Goal: Communication & Community: Ask a question

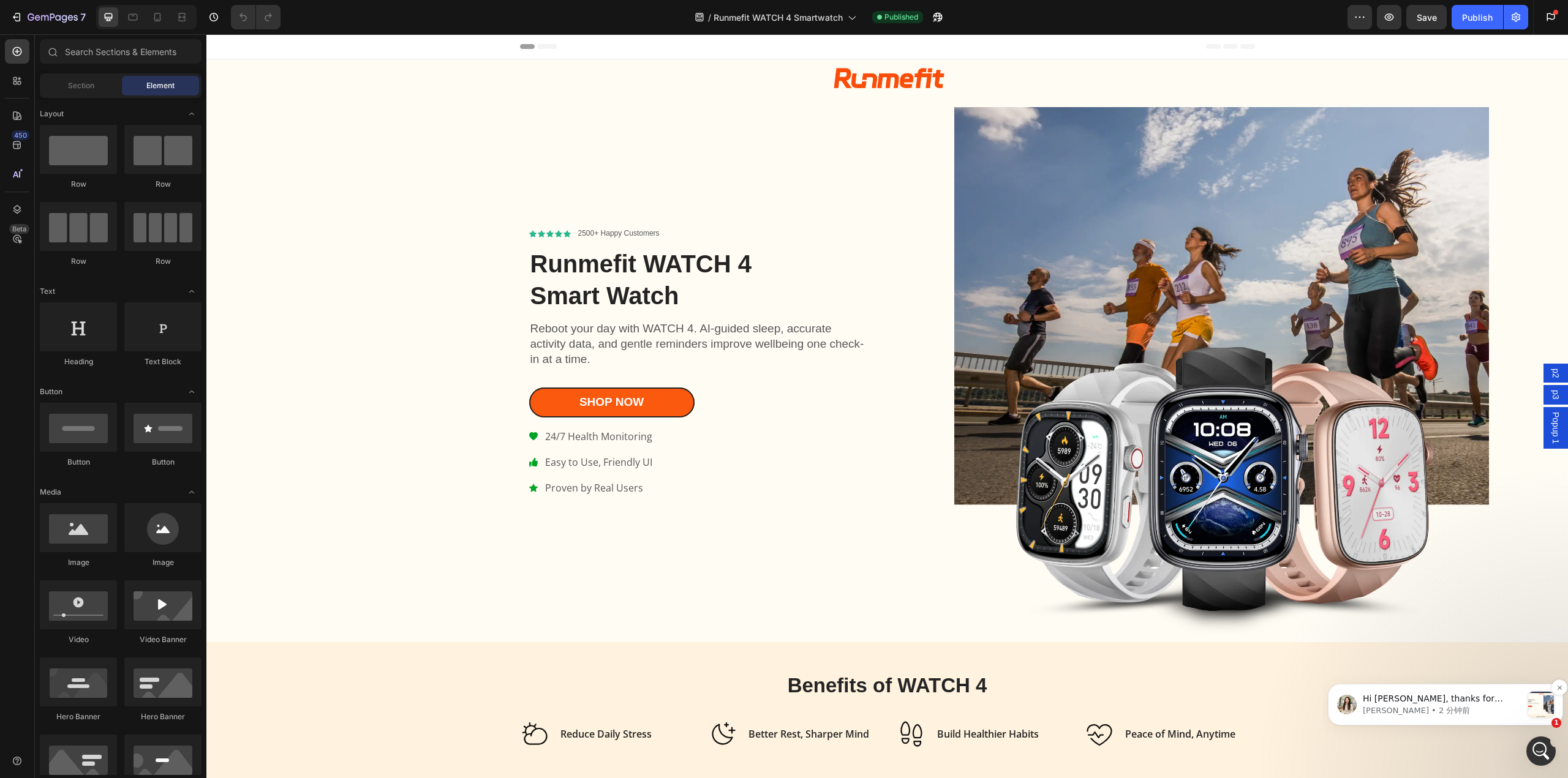
click at [1527, 704] on div "Hi Kwan, thanks for getting back to us. Yes, I see the page is displaying corre…" at bounding box center [1445, 704] width 217 height 25
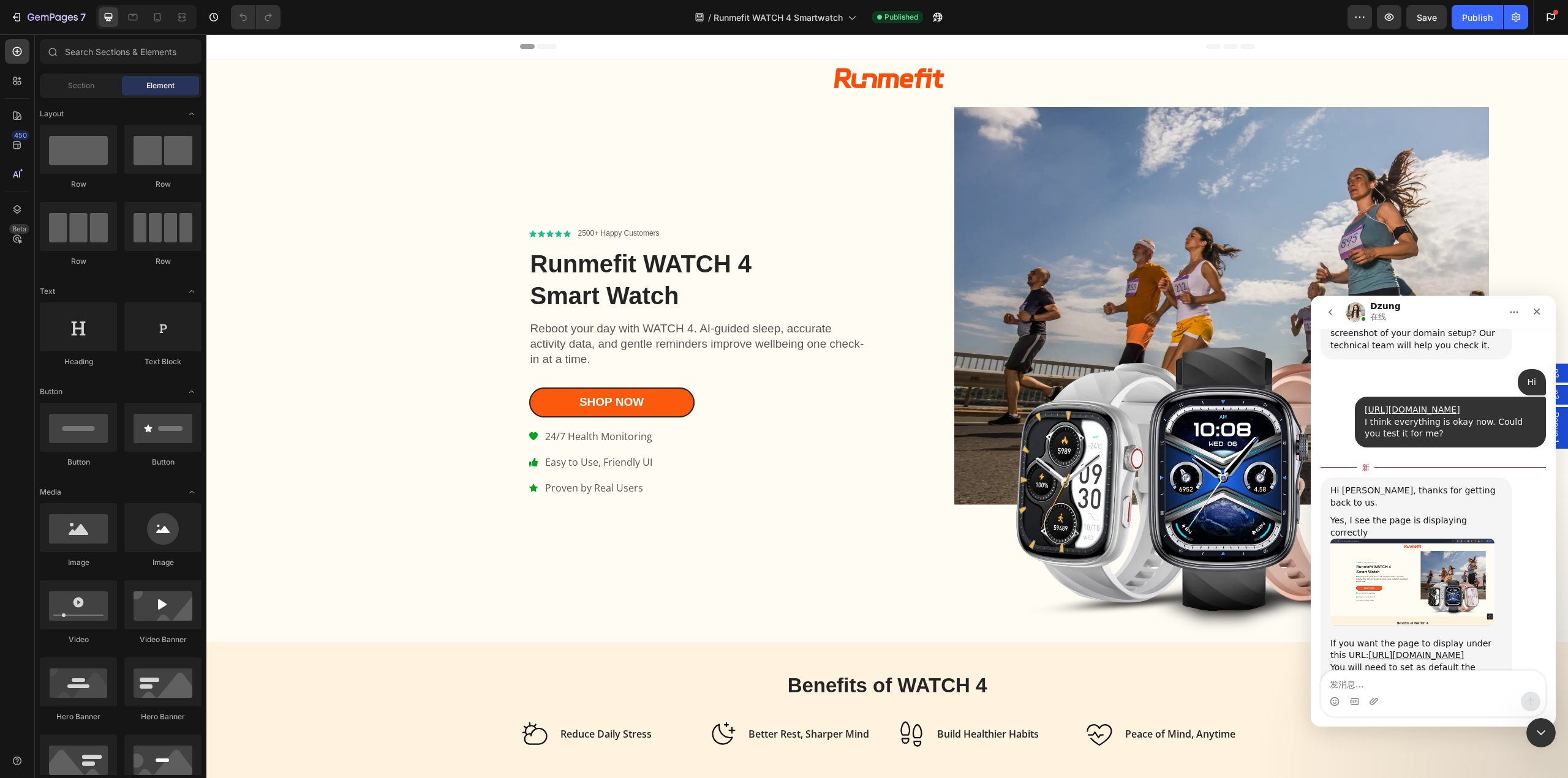
scroll to position [3866, 0]
click at [1437, 686] on img "Dzung说…" at bounding box center [1413, 712] width 164 height 52
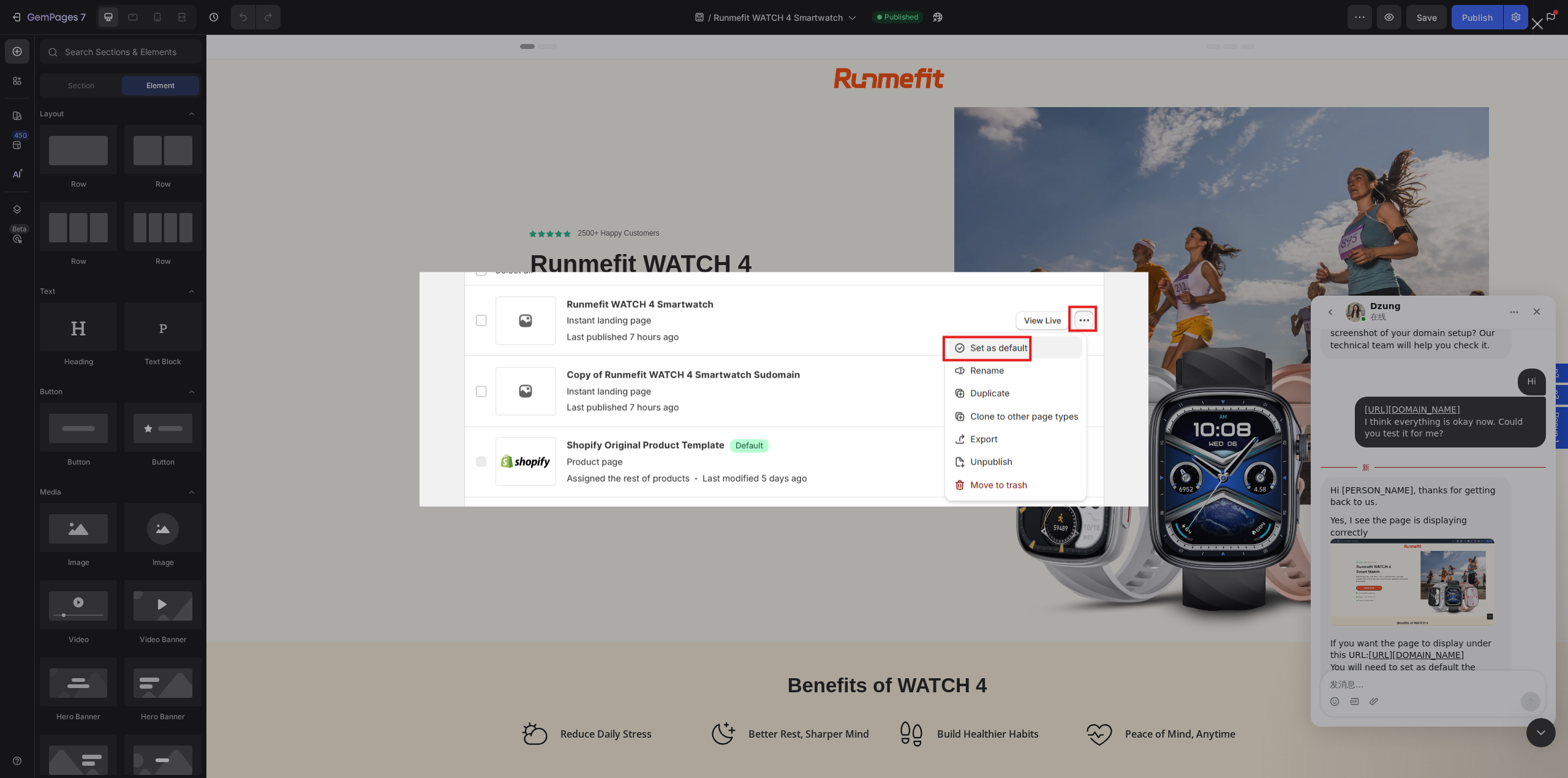
scroll to position [0, 0]
click at [1525, 507] on div "Intercom Messenger" at bounding box center [784, 389] width 1568 height 778
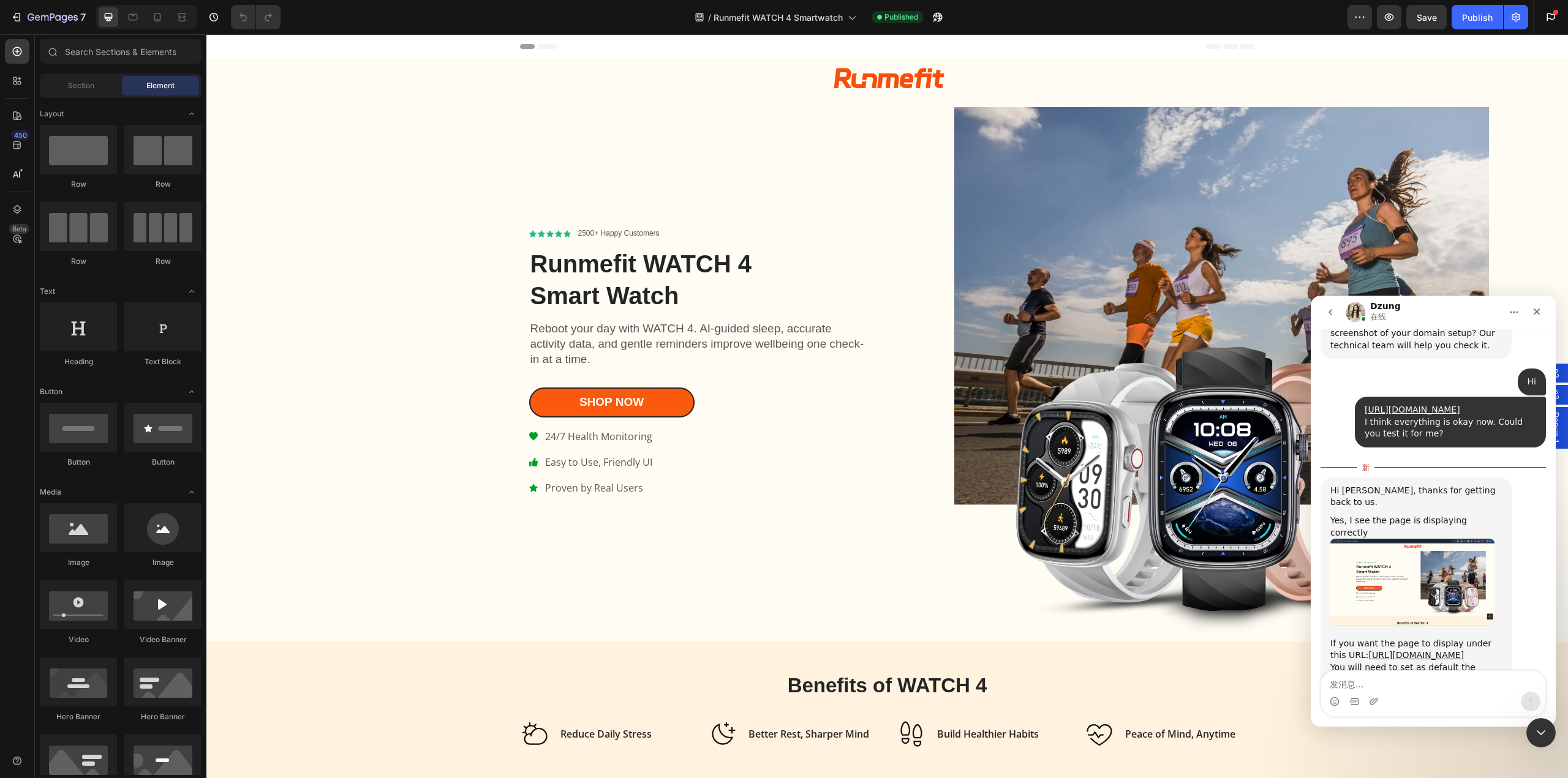
click at [1401, 686] on img "Dzung说…" at bounding box center [1413, 712] width 164 height 52
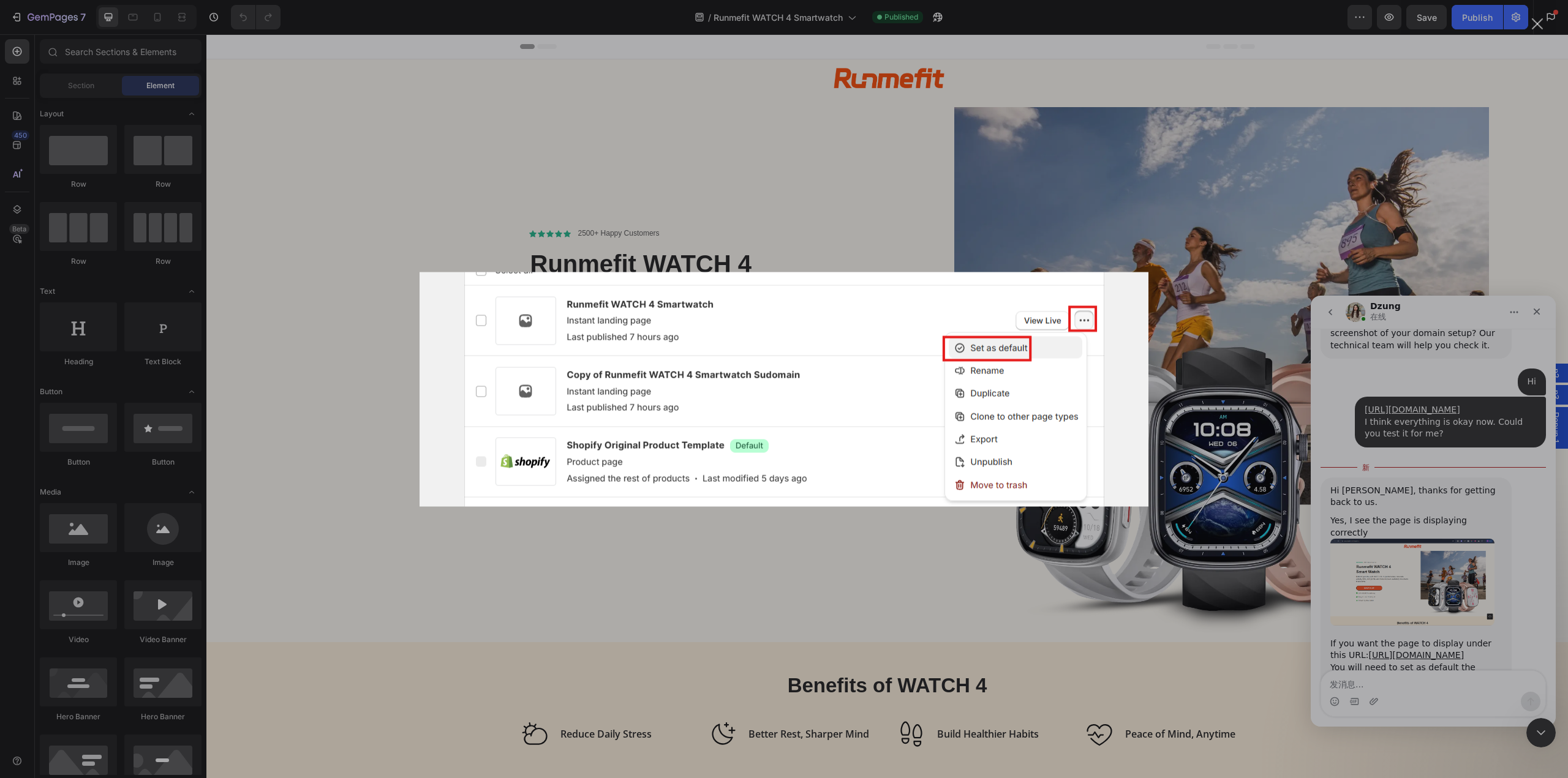
click at [1140, 287] on img "关闭" at bounding box center [783, 389] width 729 height 234
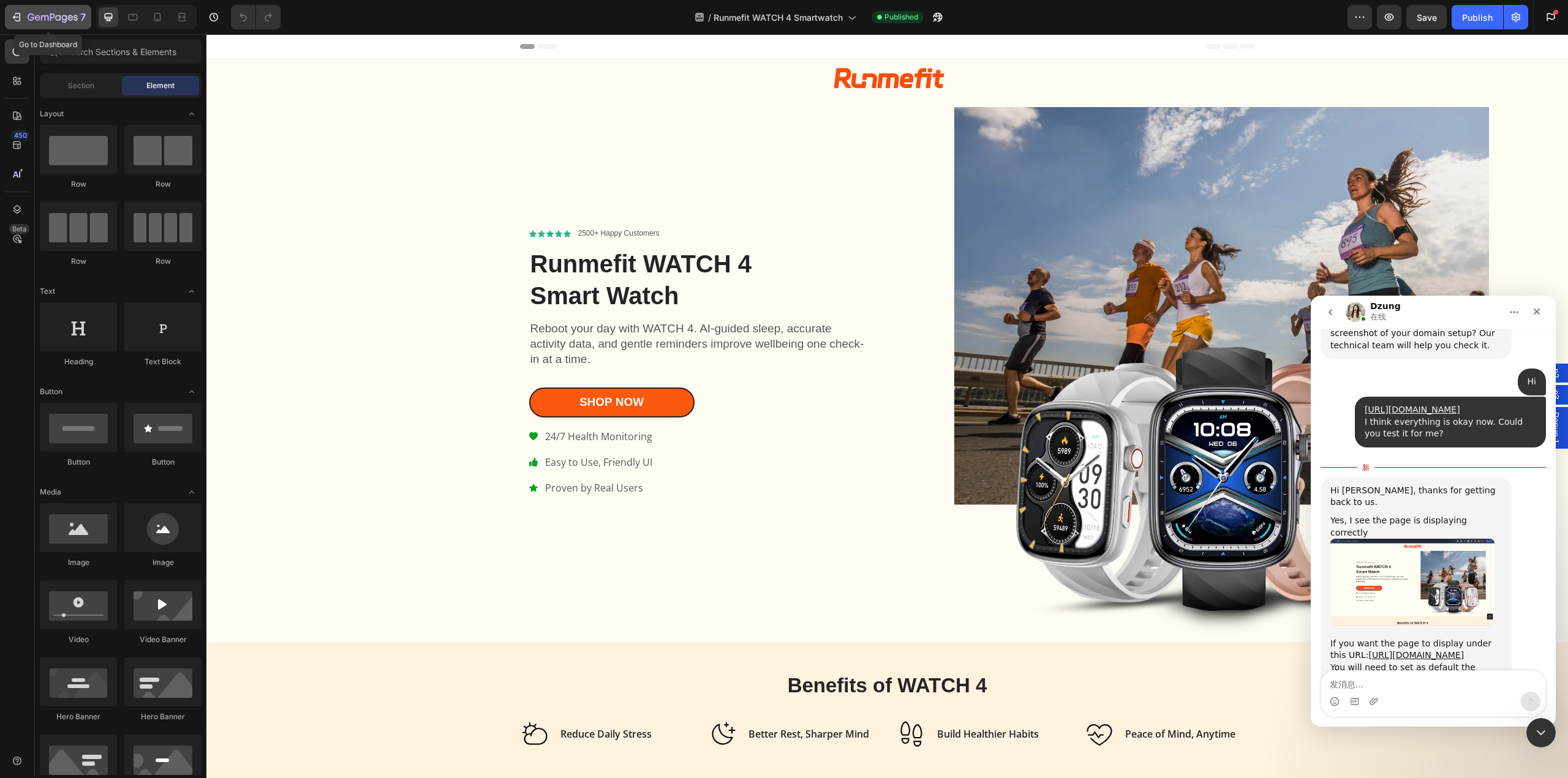
click at [21, 16] on icon "button" at bounding box center [16, 17] width 12 height 12
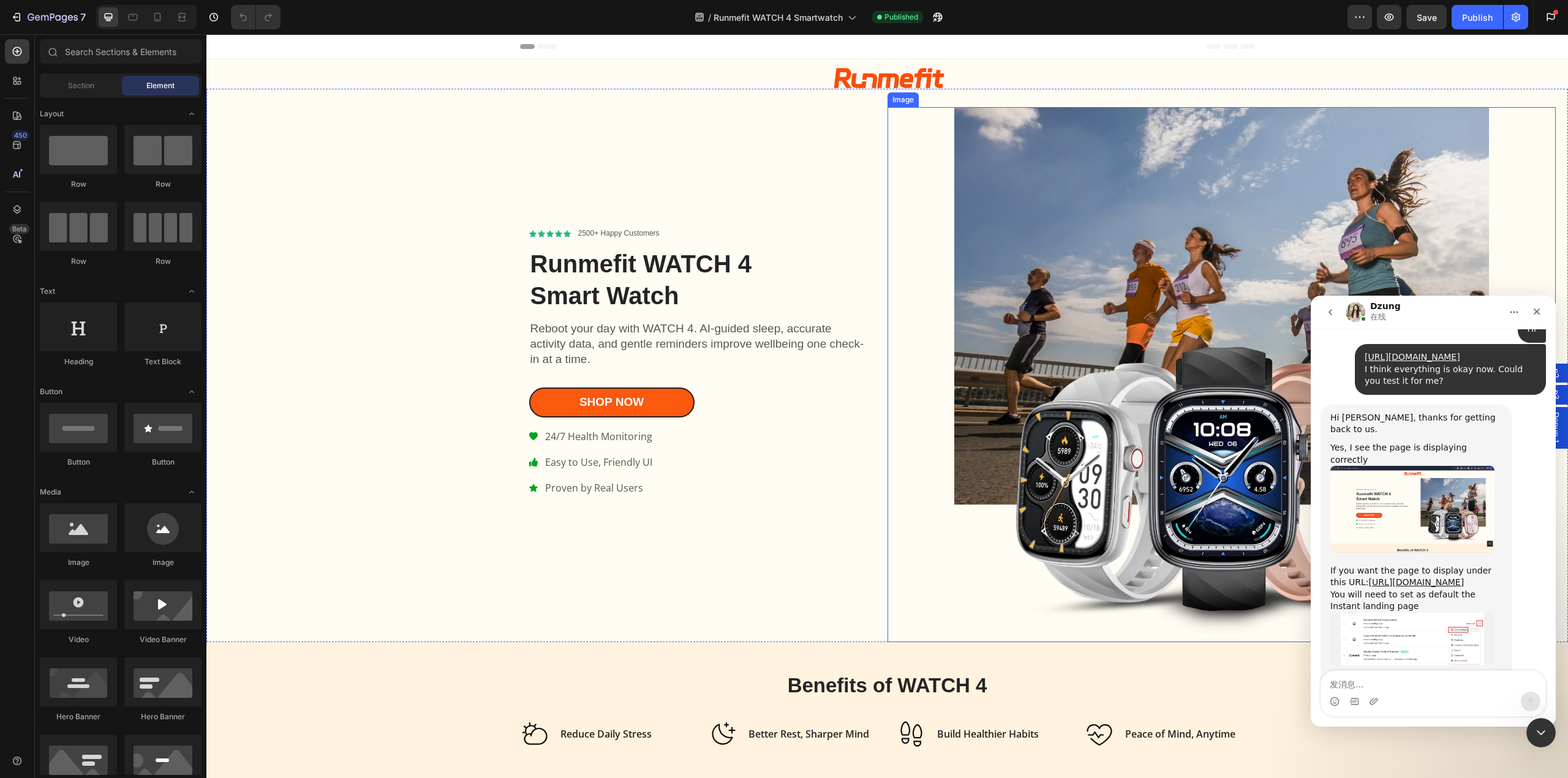
scroll to position [3946, 0]
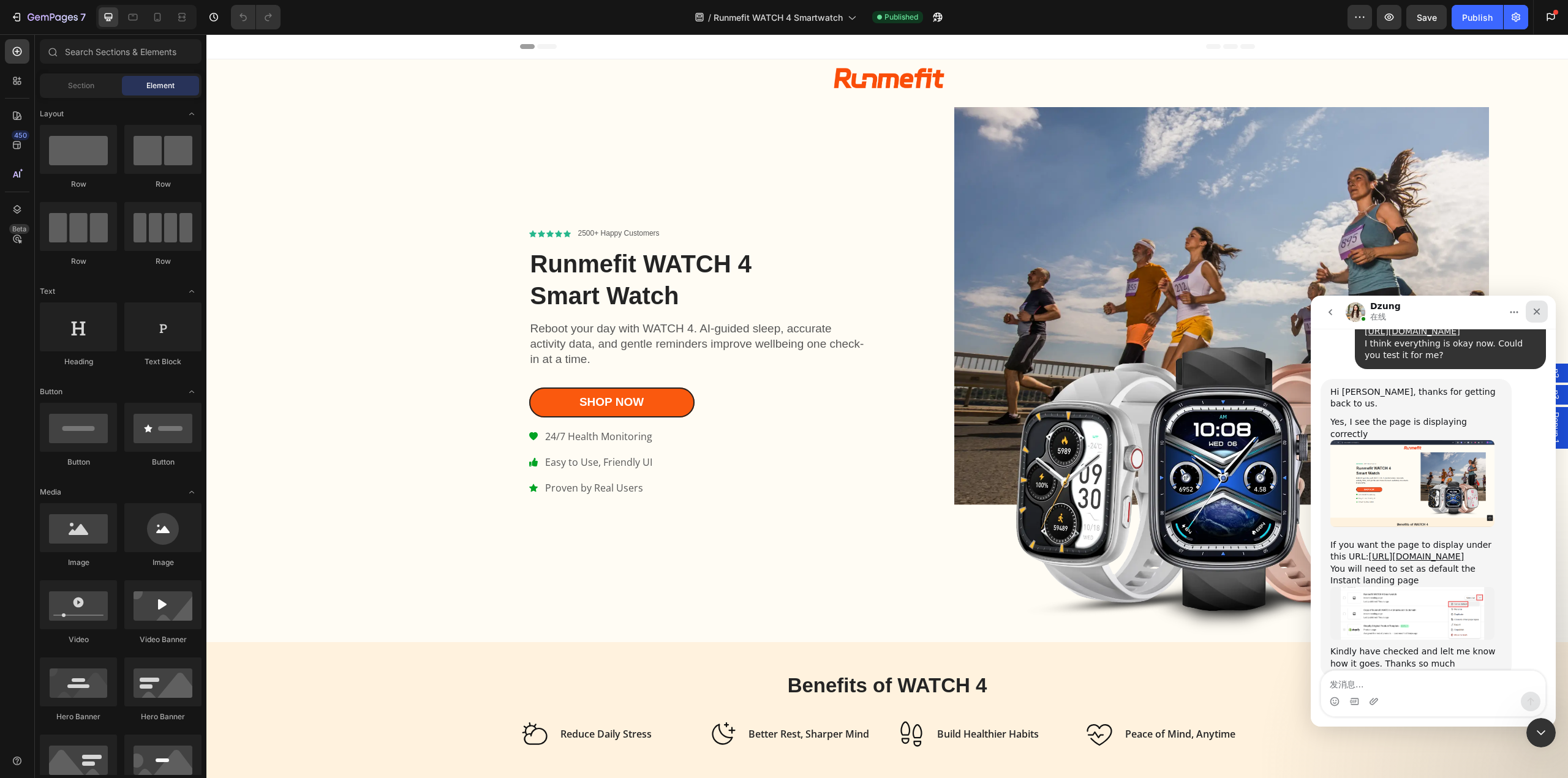
click at [1538, 311] on icon "关闭" at bounding box center [1538, 312] width 7 height 7
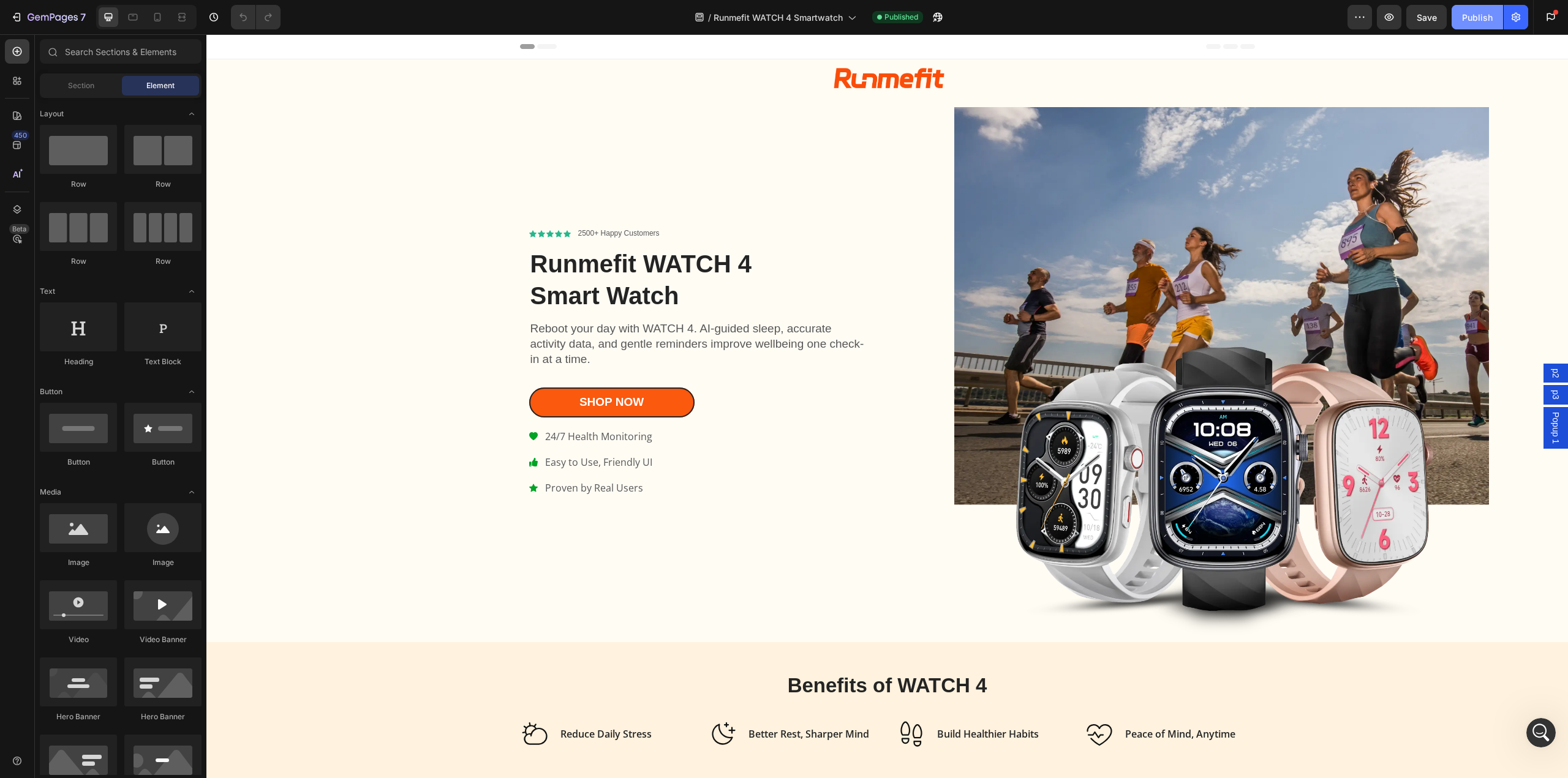
click at [1471, 17] on div "Publish" at bounding box center [1477, 18] width 30 height 13
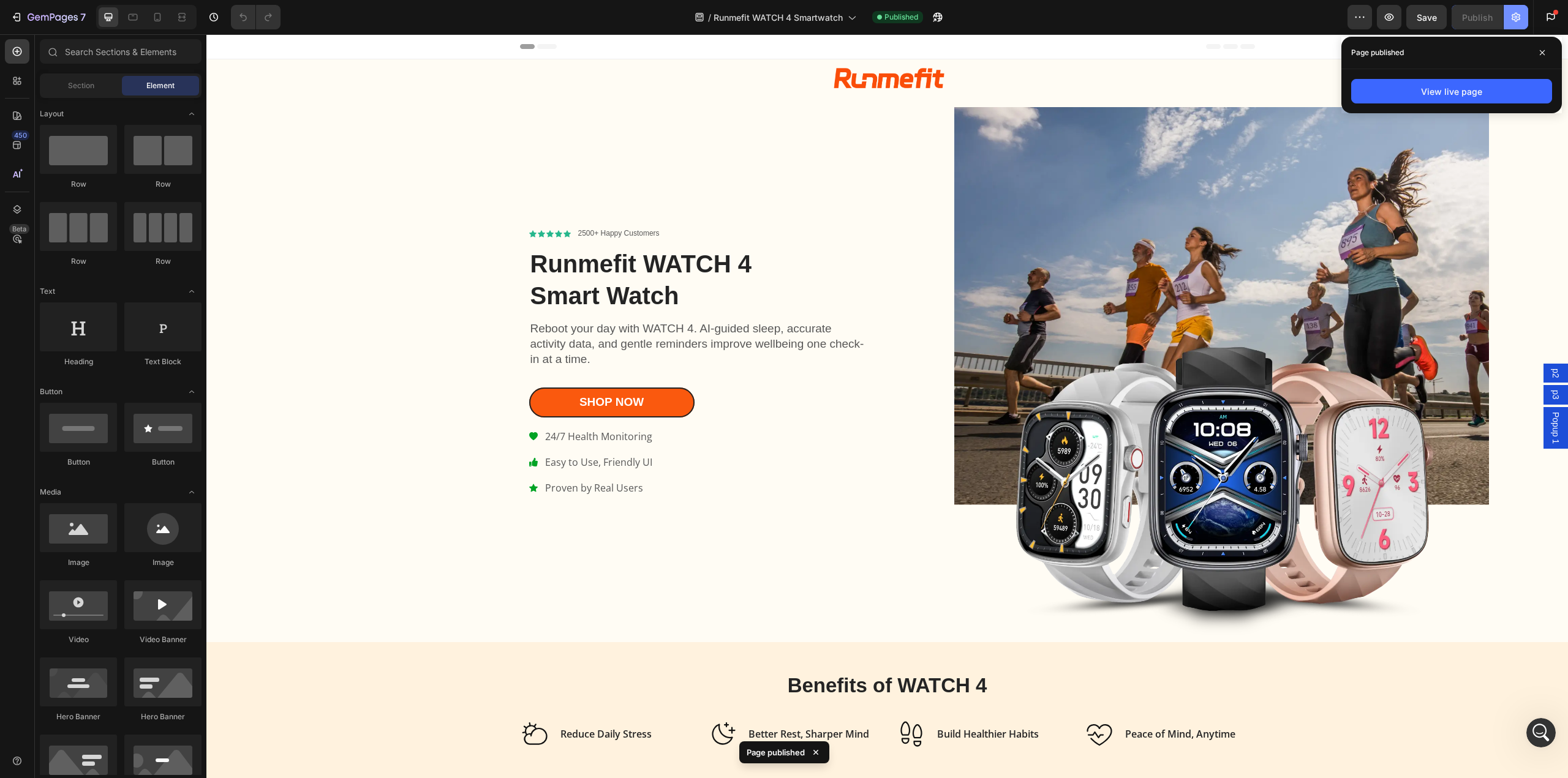
click at [1515, 23] on button "button" at bounding box center [1516, 17] width 25 height 25
click at [1546, 52] on span at bounding box center [1543, 53] width 20 height 20
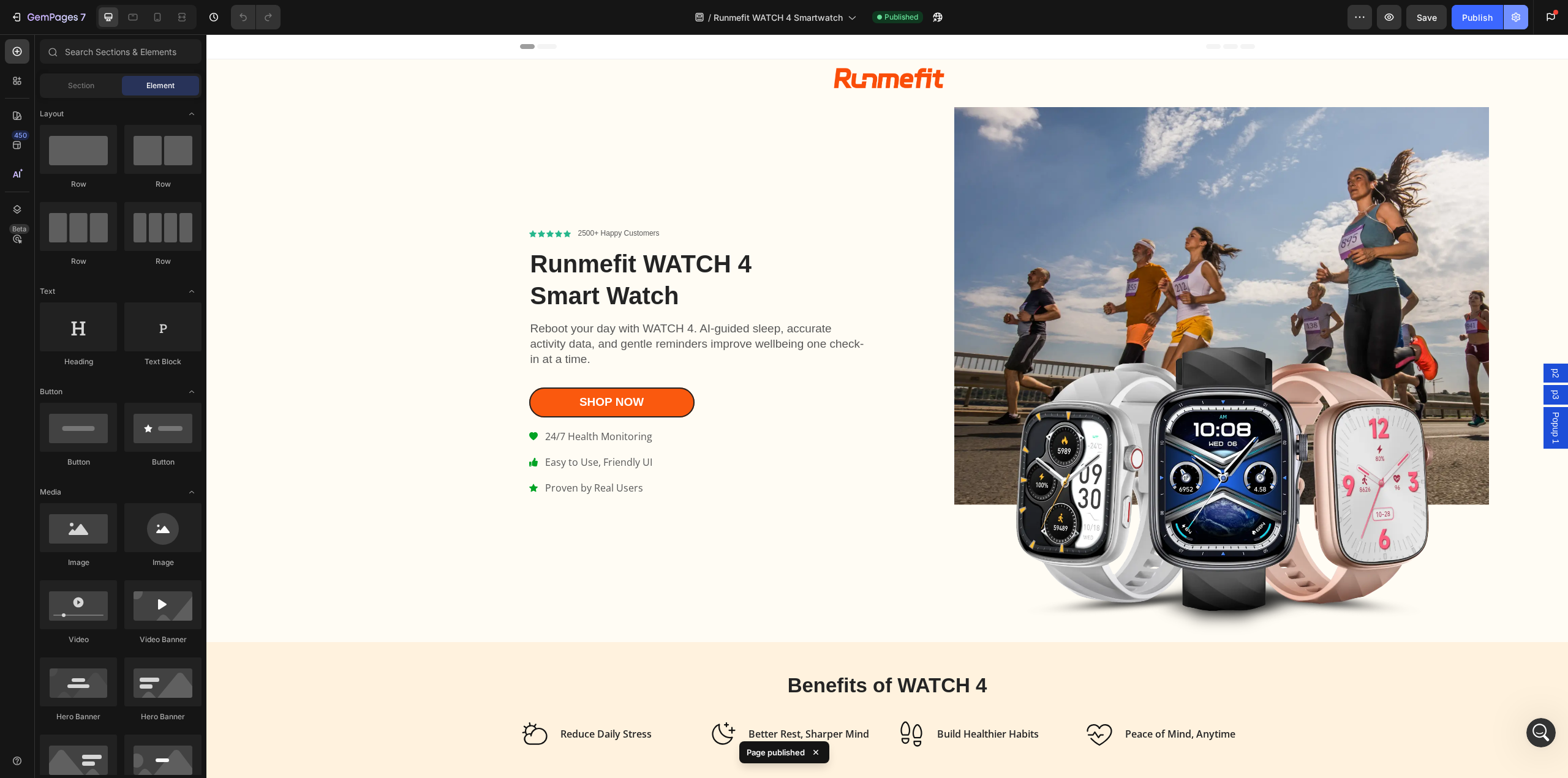
click at [1523, 11] on button "button" at bounding box center [1516, 17] width 25 height 25
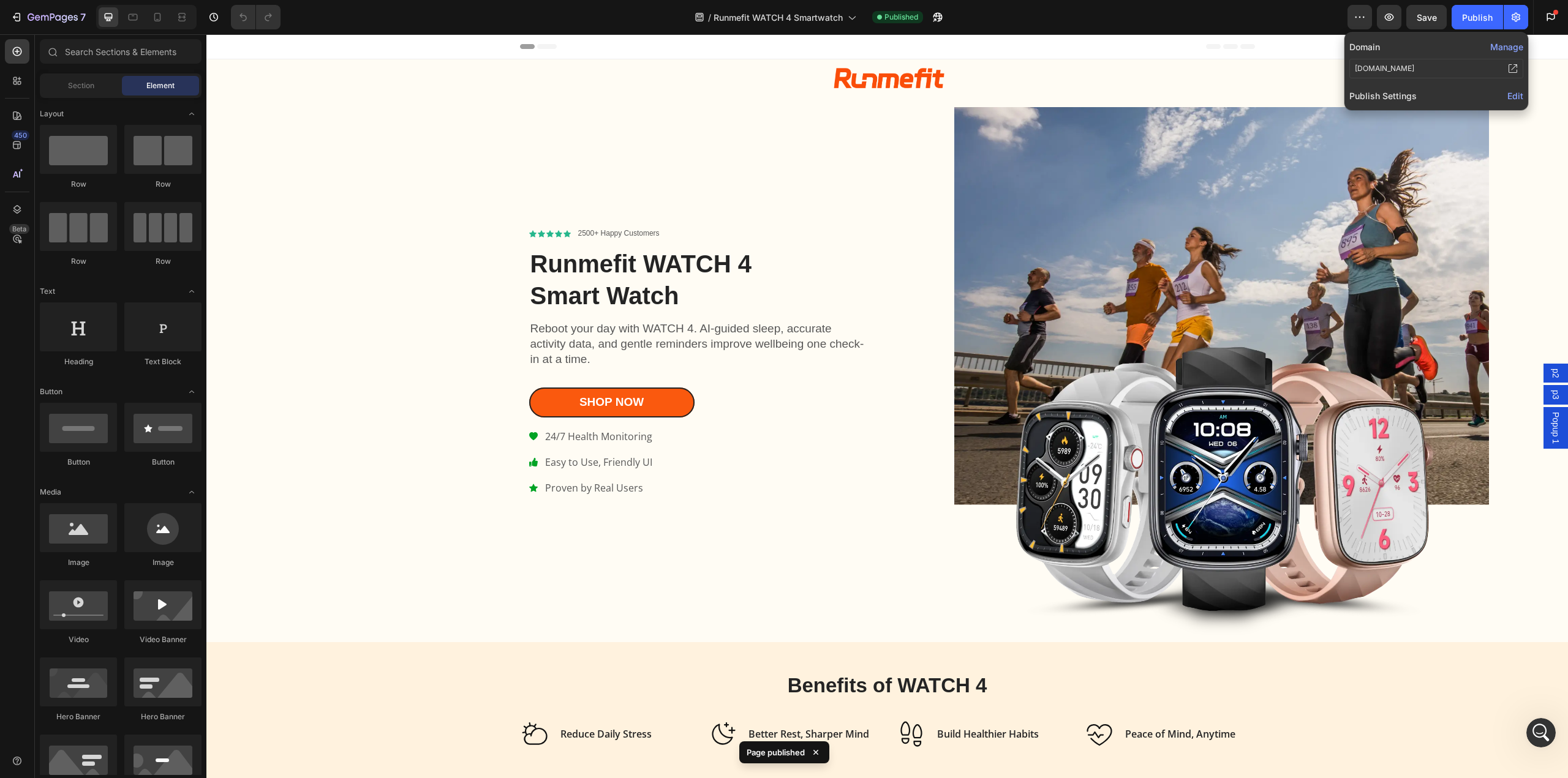
click at [1506, 50] on button "Manage" at bounding box center [1506, 47] width 33 height 13
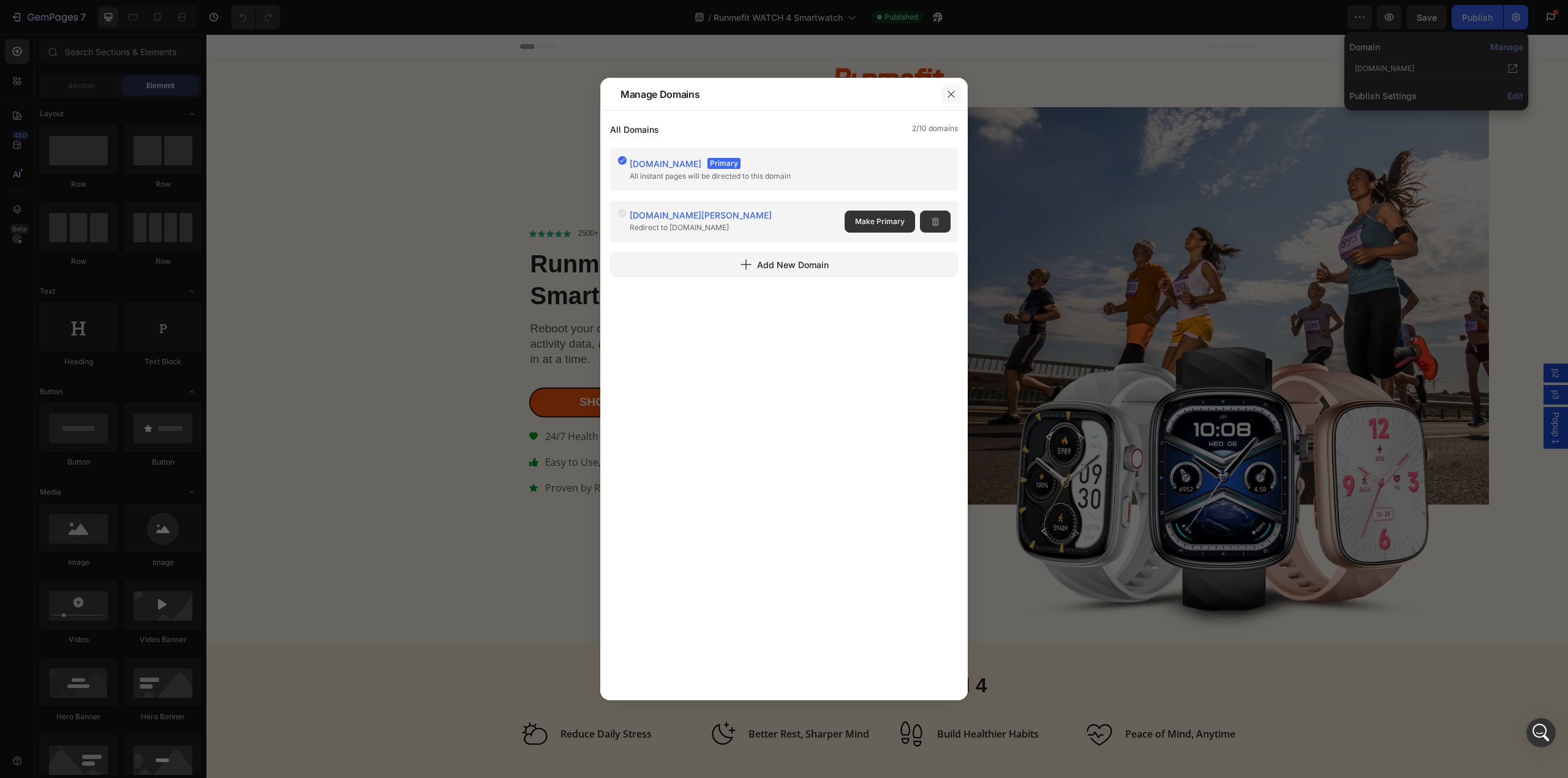
click at [958, 91] on button "button" at bounding box center [951, 94] width 20 height 20
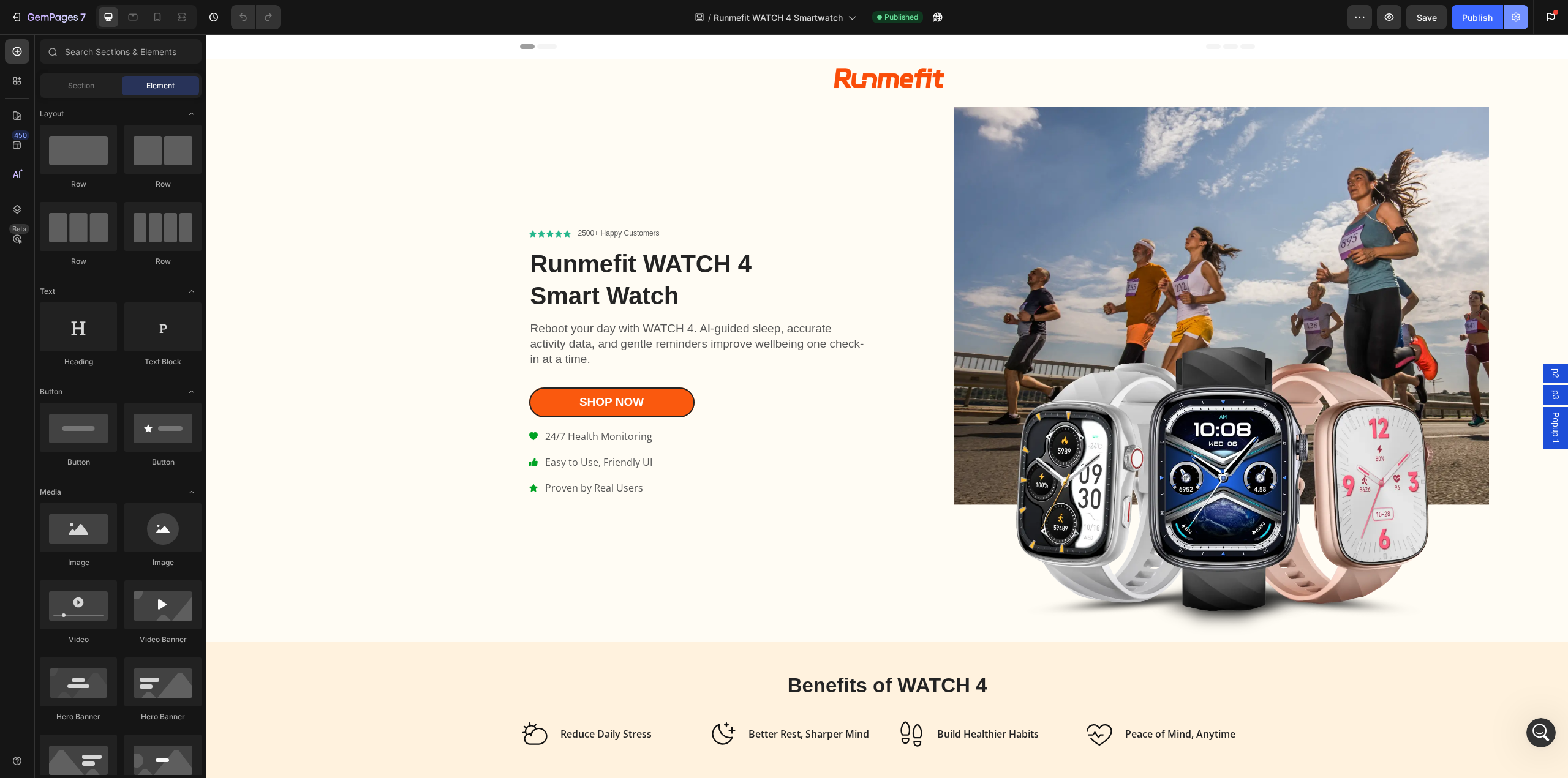
click at [1513, 25] on button "button" at bounding box center [1516, 17] width 25 height 25
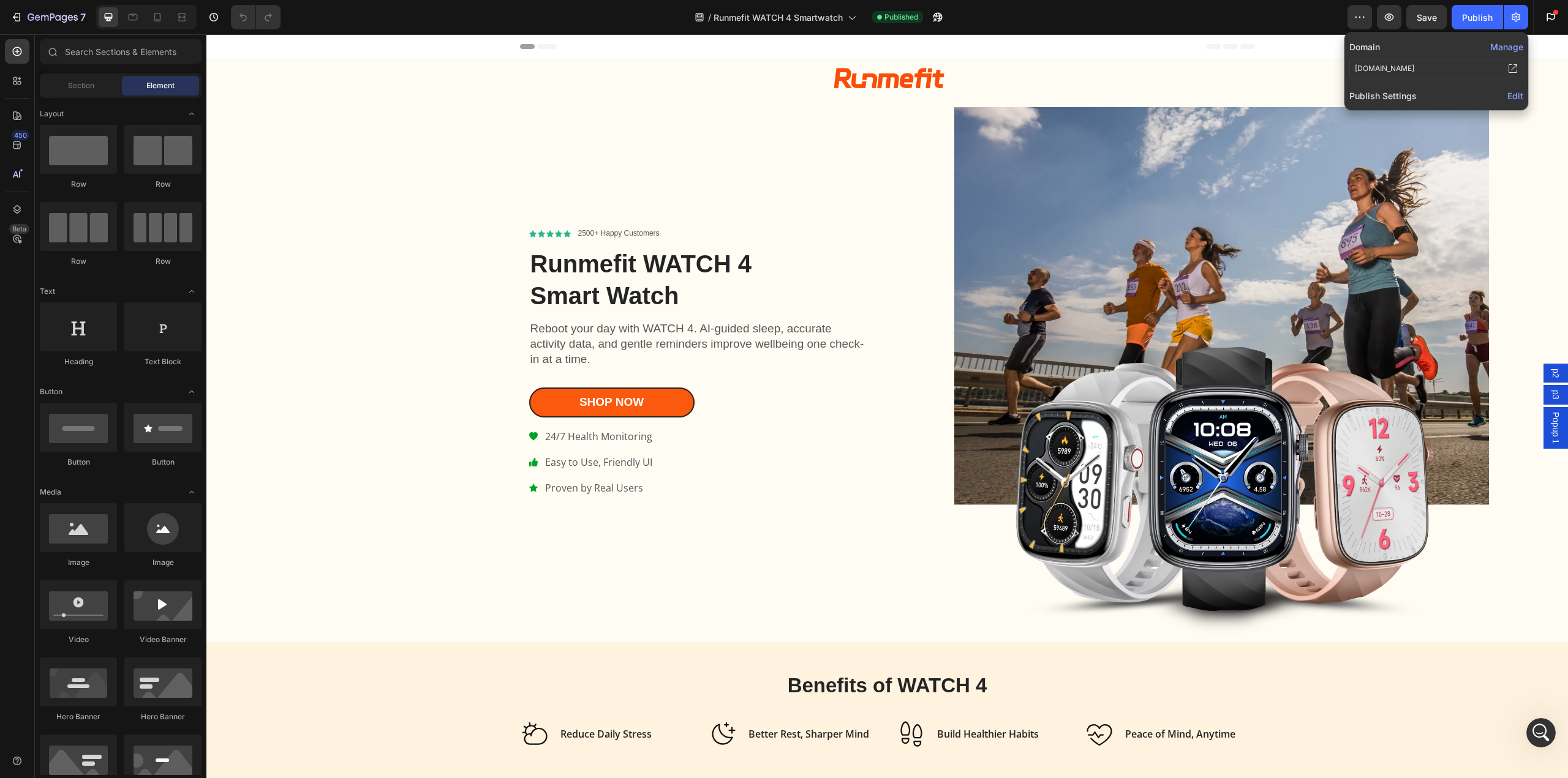
click at [1513, 93] on span "Edit" at bounding box center [1516, 96] width 16 height 11
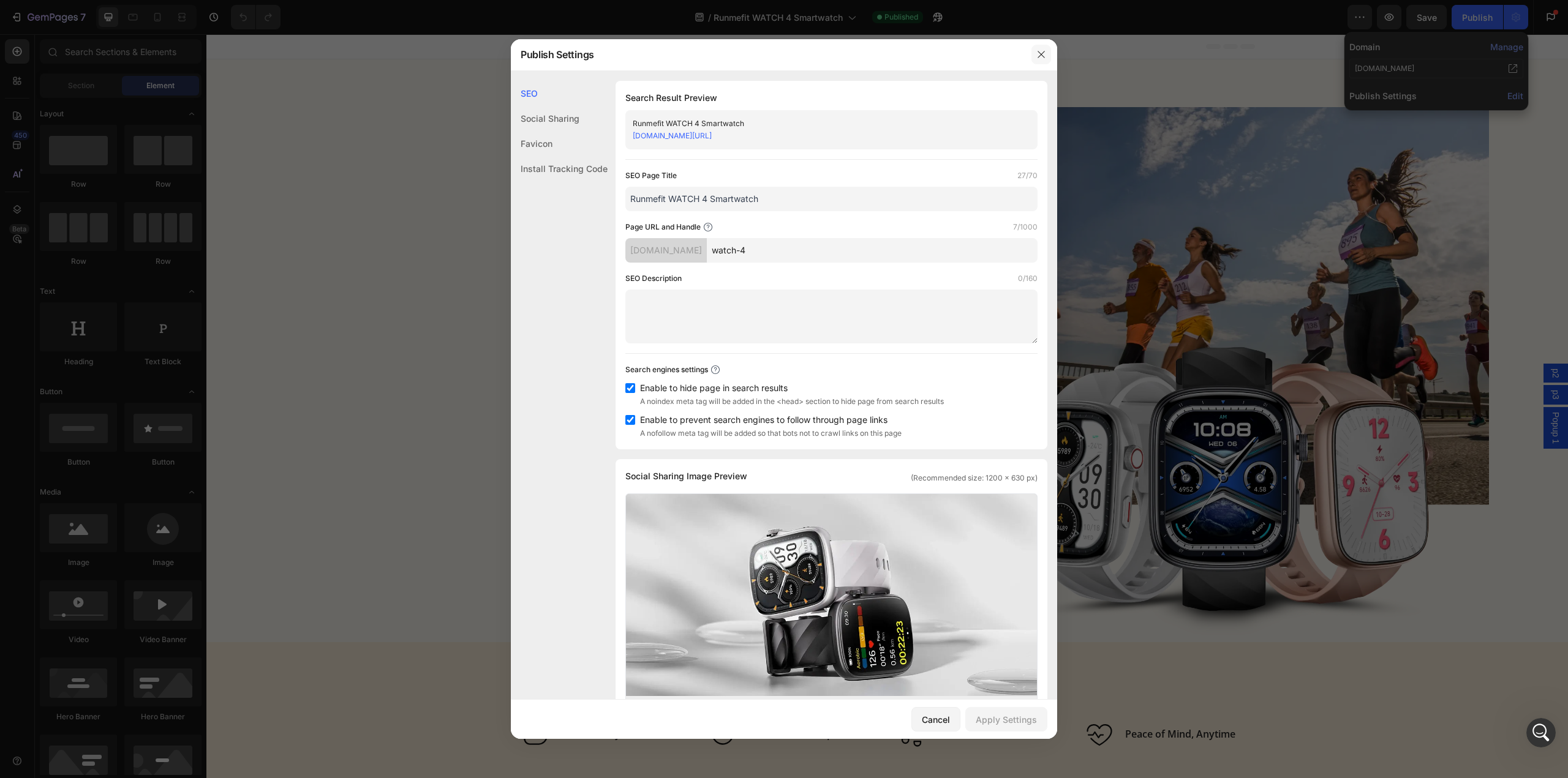
click at [1045, 56] on icon "button" at bounding box center [1041, 55] width 10 height 10
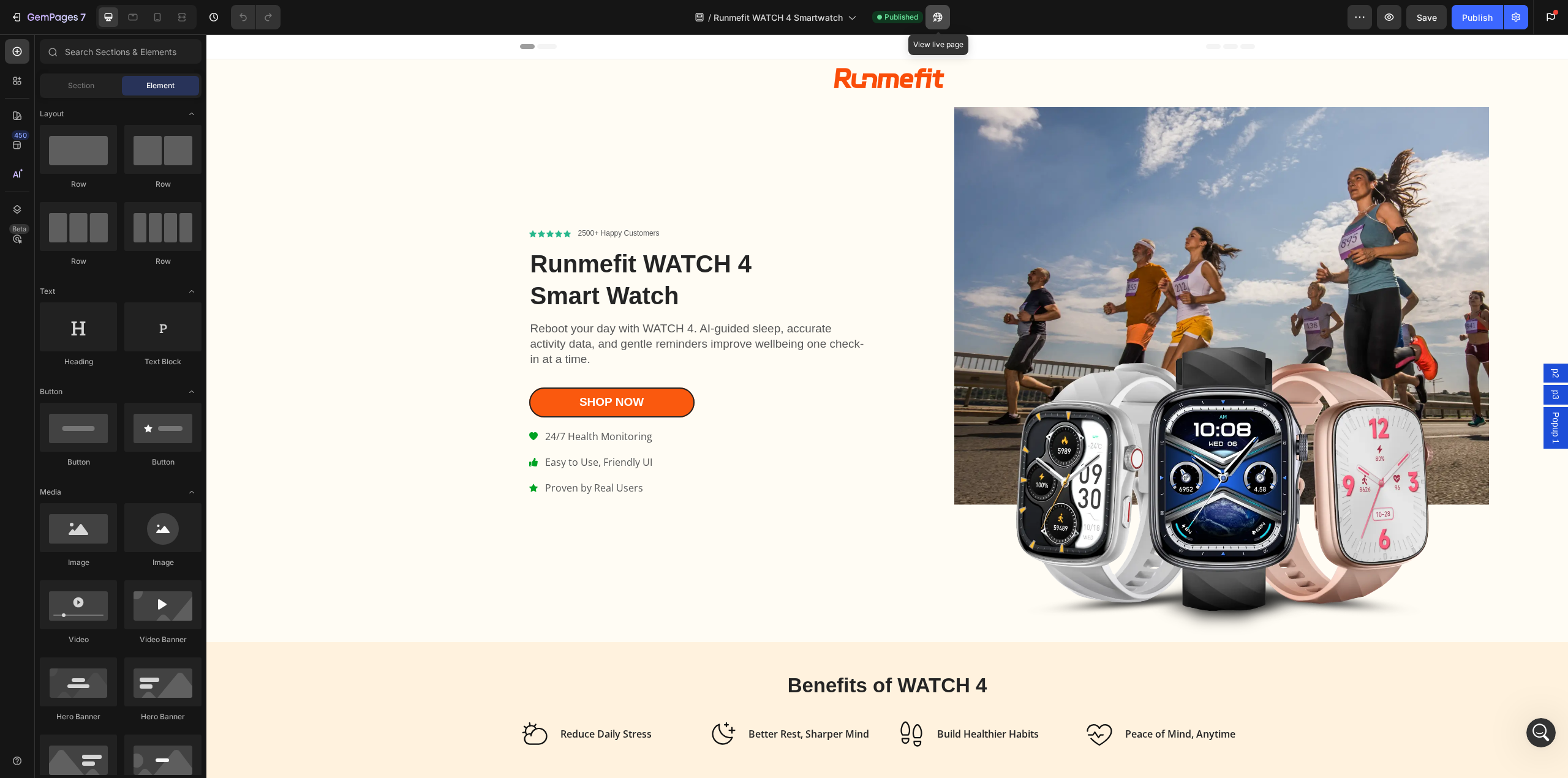
click at [936, 21] on icon "button" at bounding box center [934, 20] width 3 height 3
click at [1543, 728] on icon "Open Intercom Messenger" at bounding box center [1541, 733] width 14 height 16
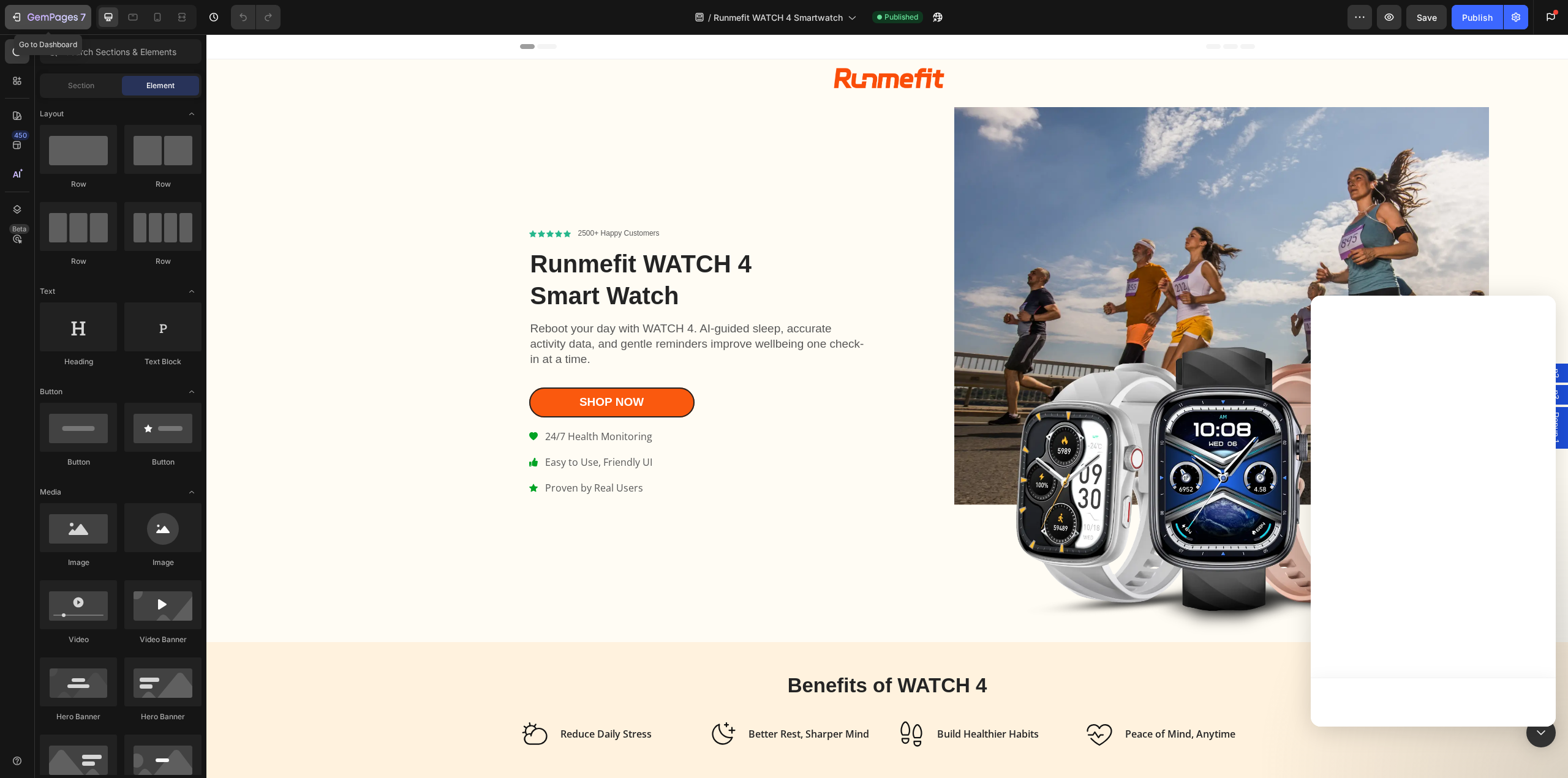
click at [29, 23] on icon "button" at bounding box center [52, 18] width 50 height 11
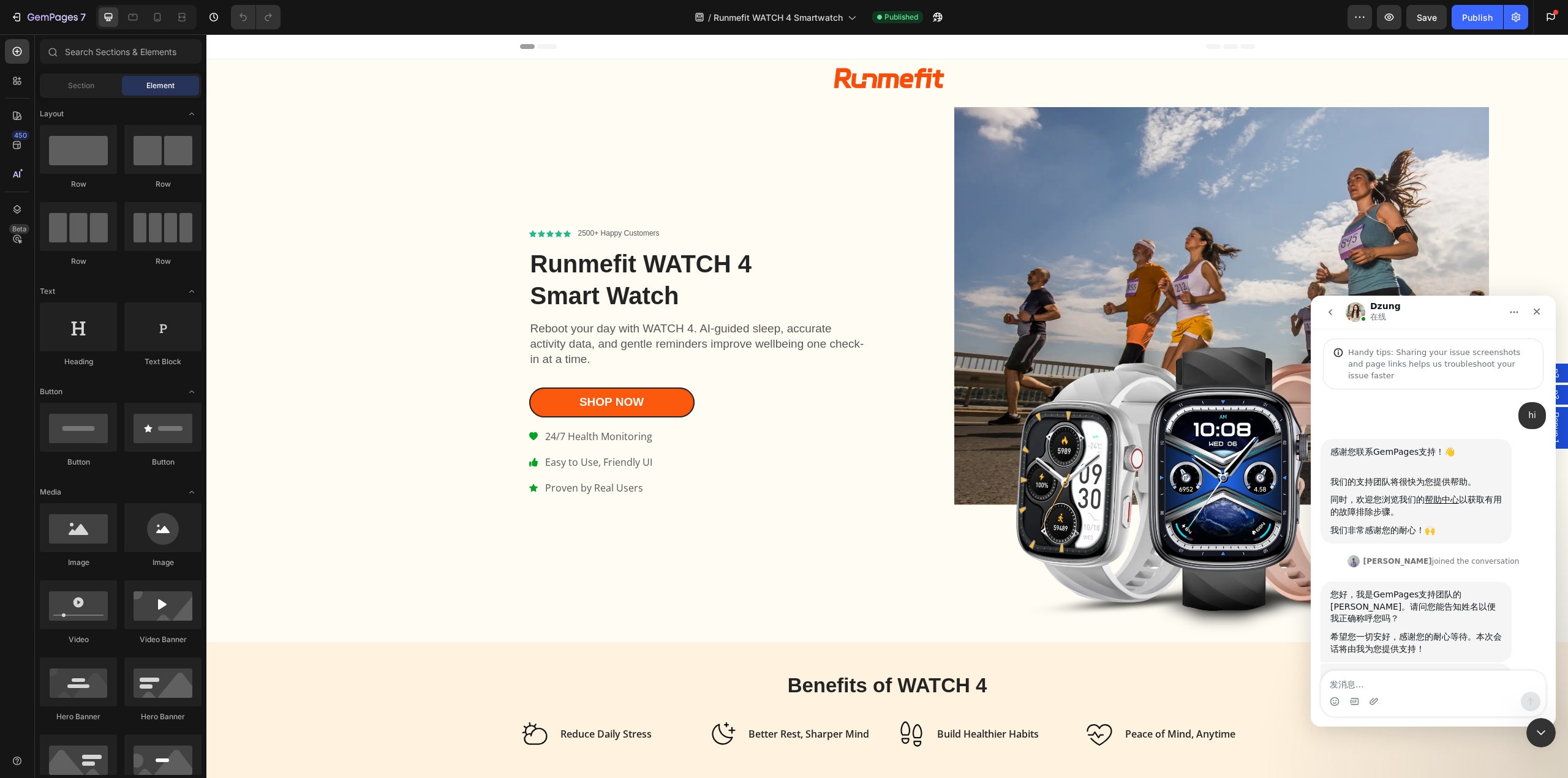
scroll to position [75, 0]
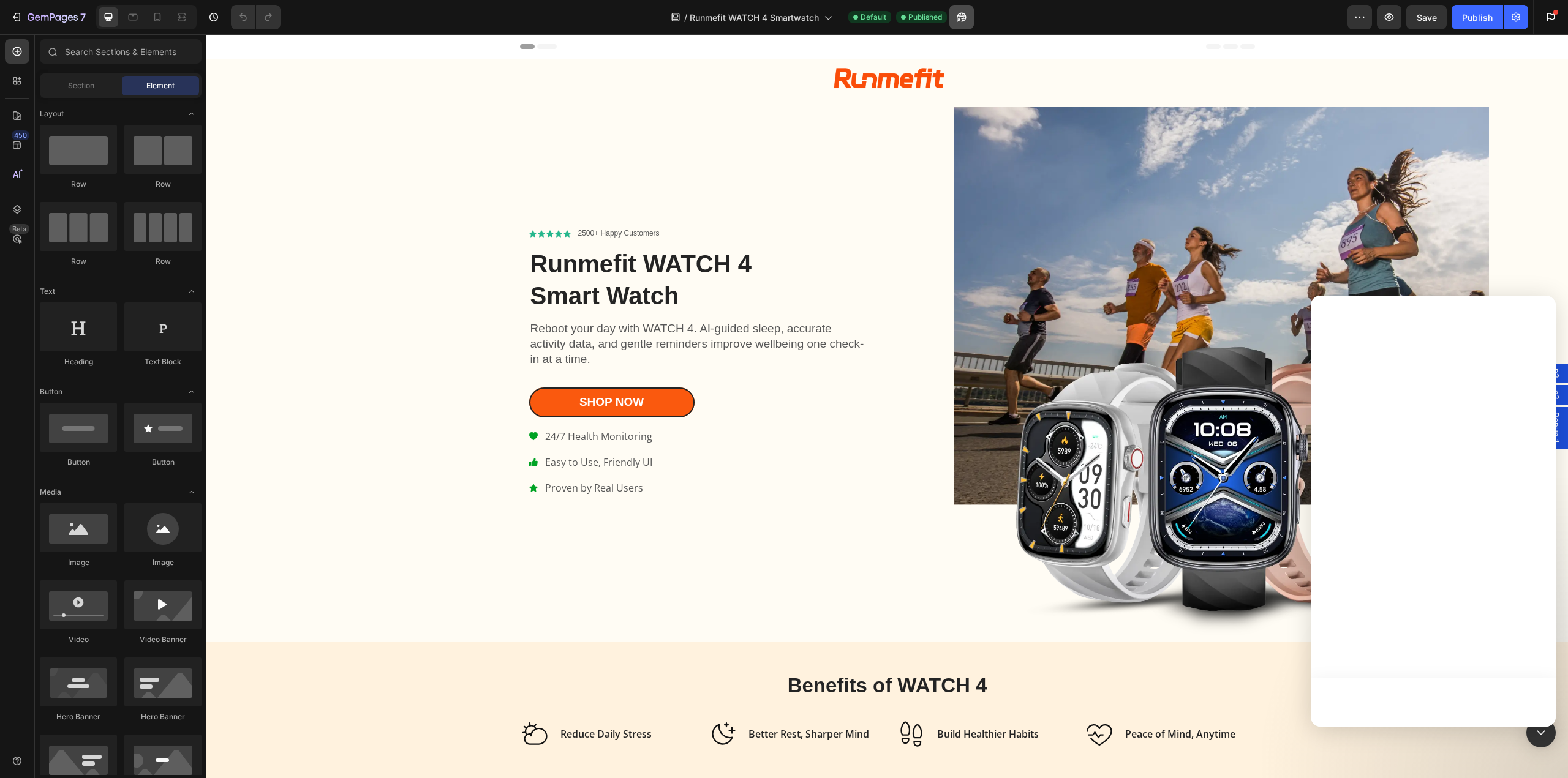
drag, startPoint x: 0, startPoint y: 0, endPoint x: 959, endPoint y: 19, distance: 959.2
click at [959, 19] on icon "button" at bounding box center [961, 17] width 12 height 12
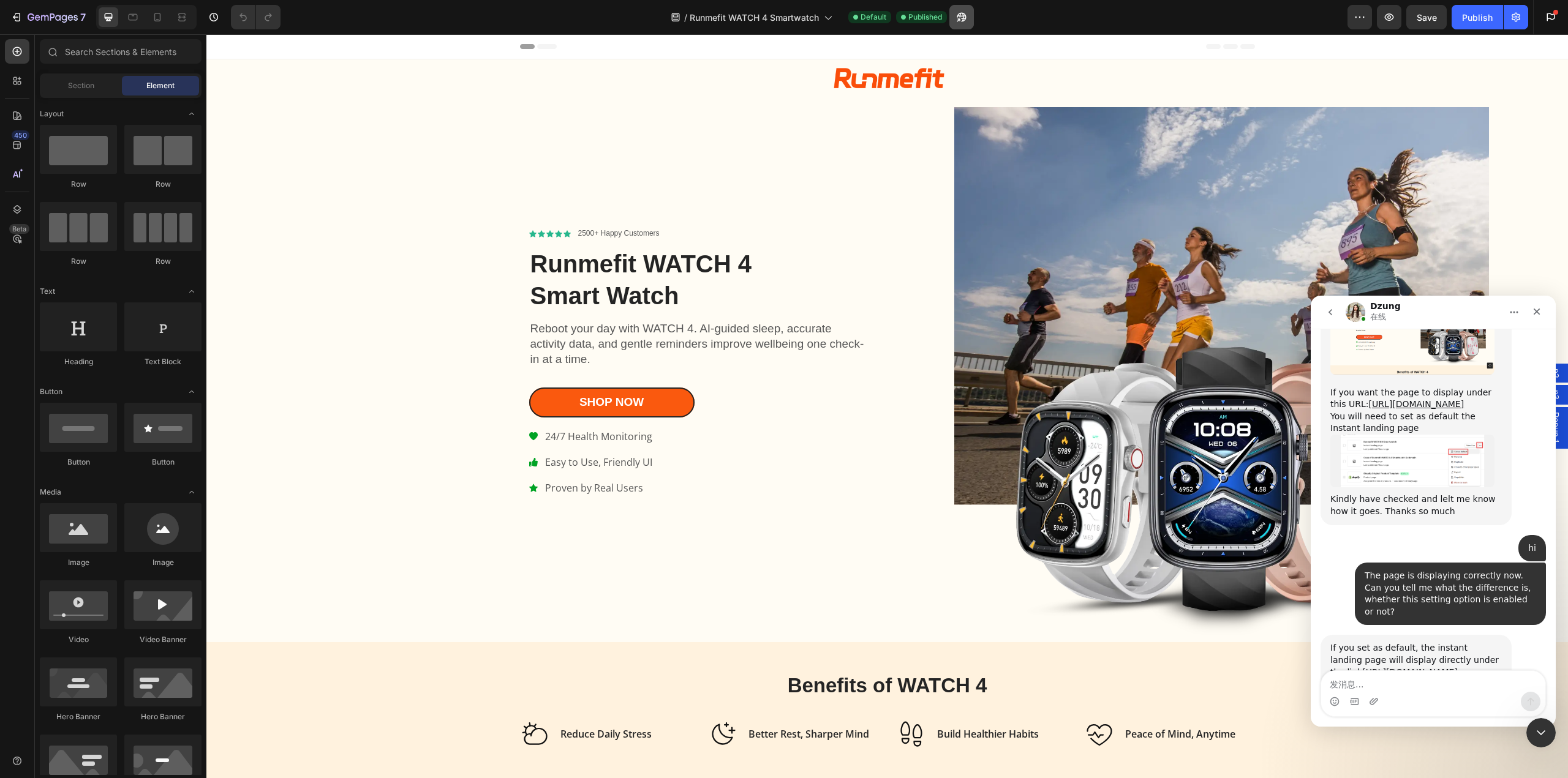
scroll to position [4109, 0]
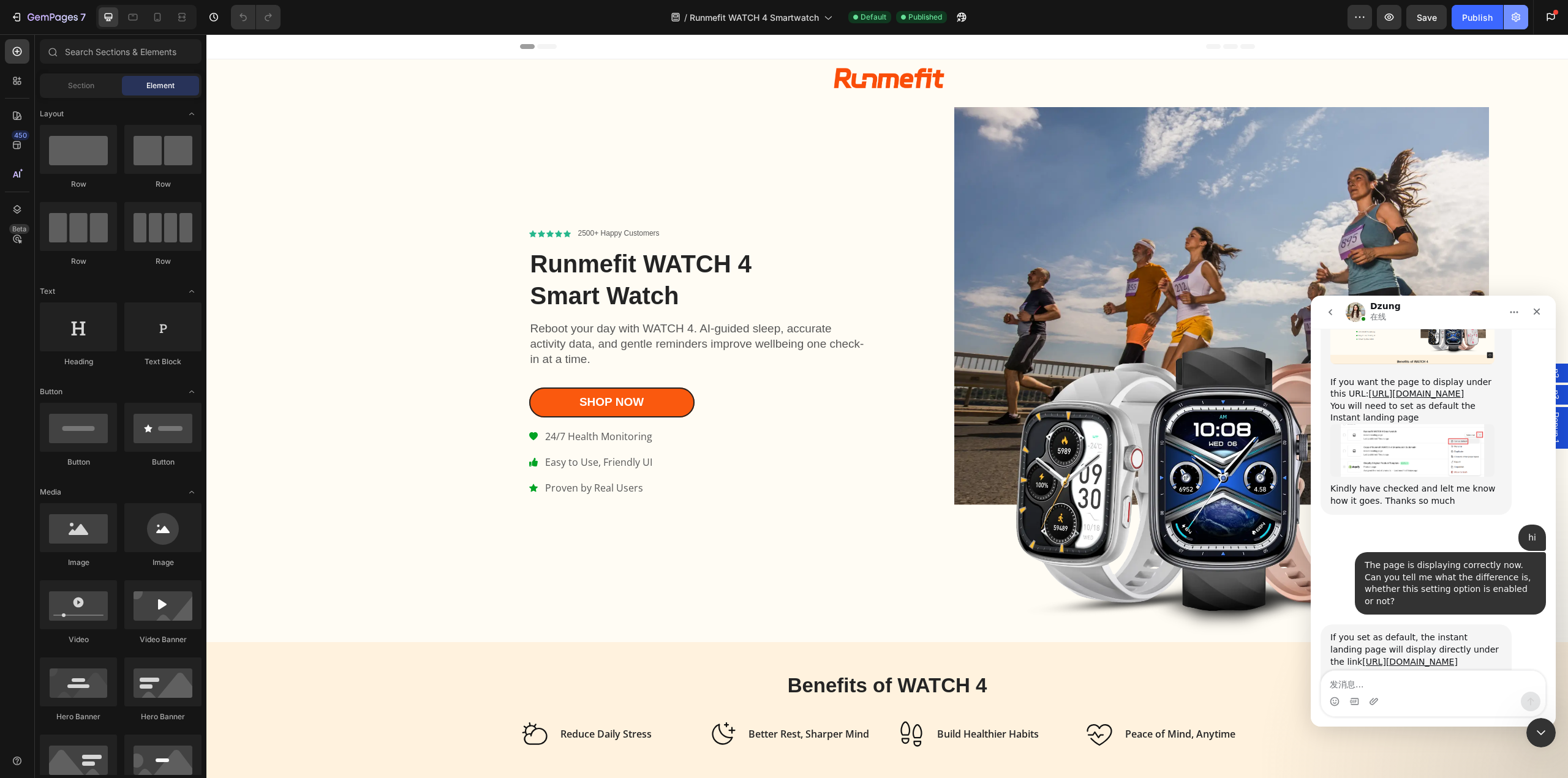
click at [1518, 21] on icon "button" at bounding box center [1516, 17] width 12 height 12
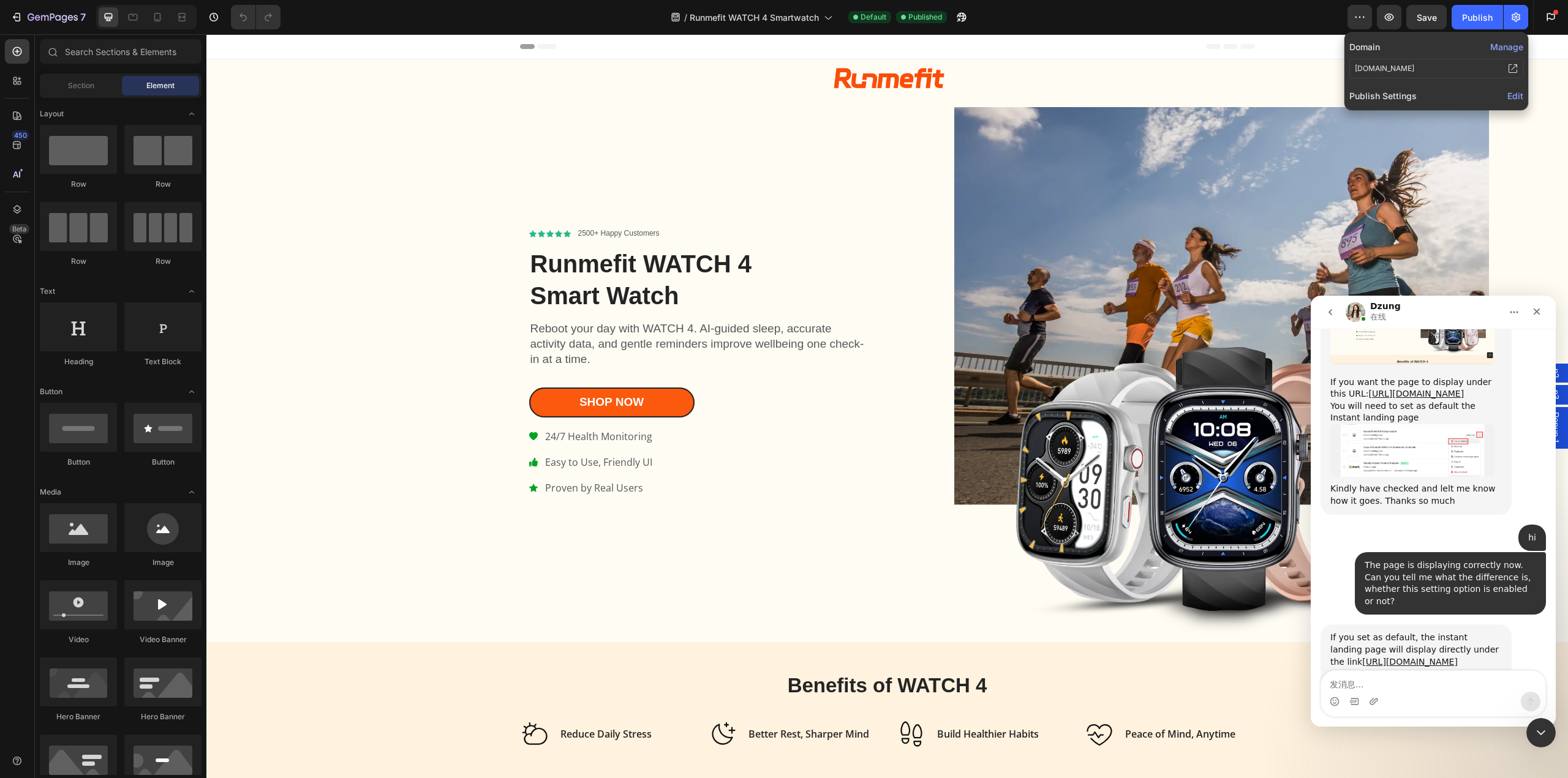
click at [1517, 98] on span "Edit" at bounding box center [1516, 96] width 16 height 11
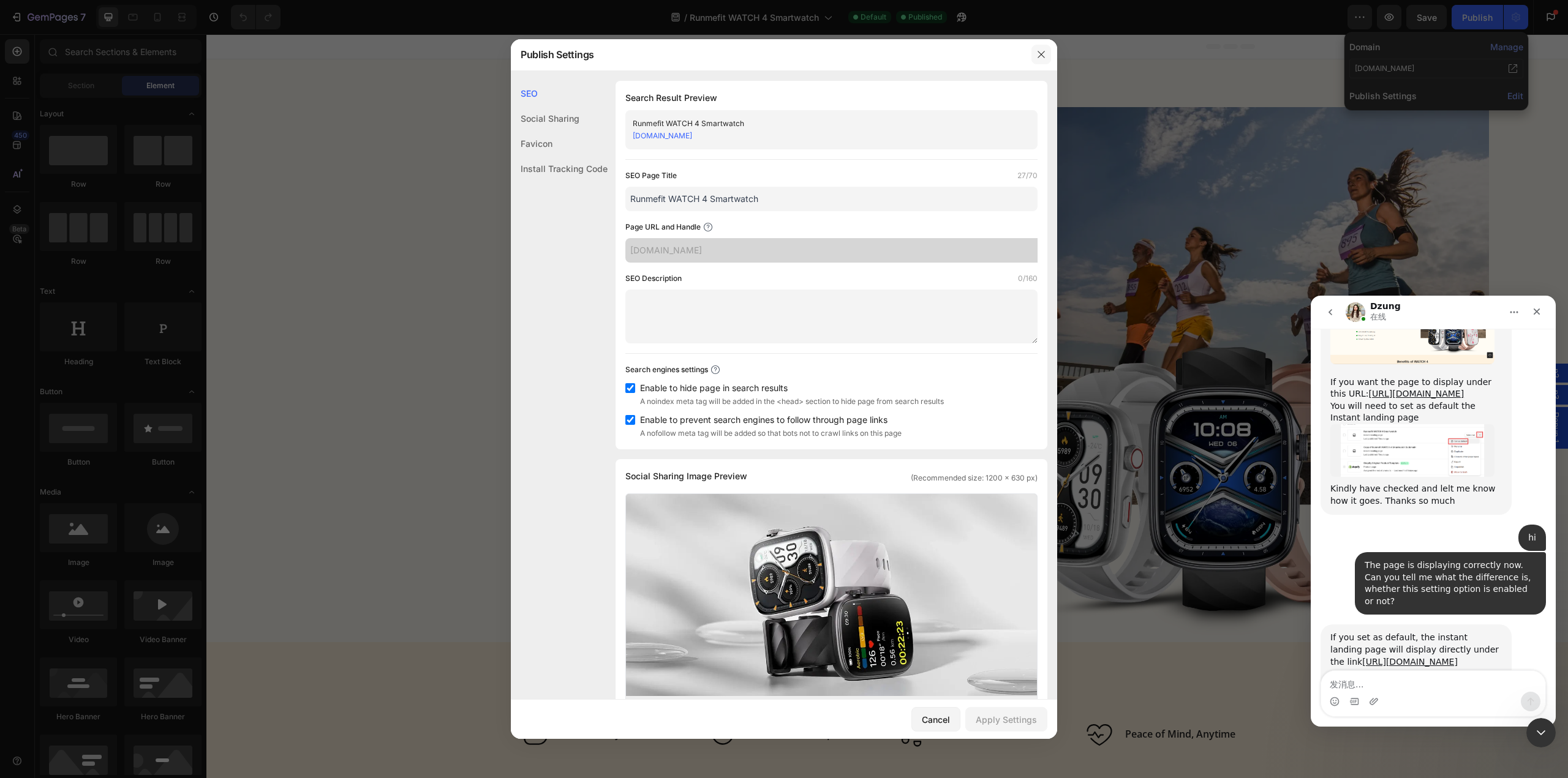
drag, startPoint x: 1043, startPoint y: 57, endPoint x: 223, endPoint y: 4, distance: 821.7
click at [1043, 57] on icon "button" at bounding box center [1041, 55] width 10 height 10
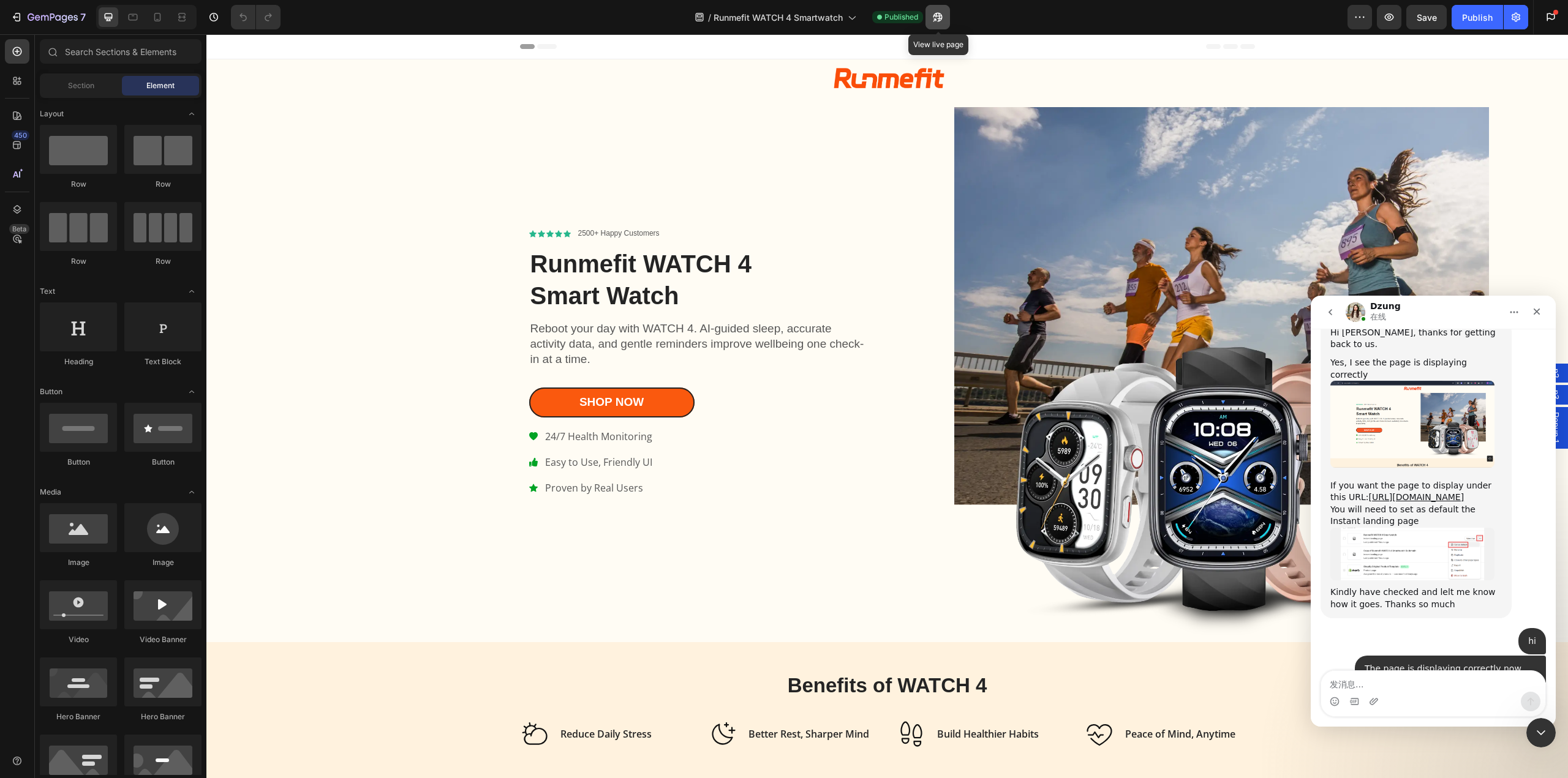
scroll to position [4109, 0]
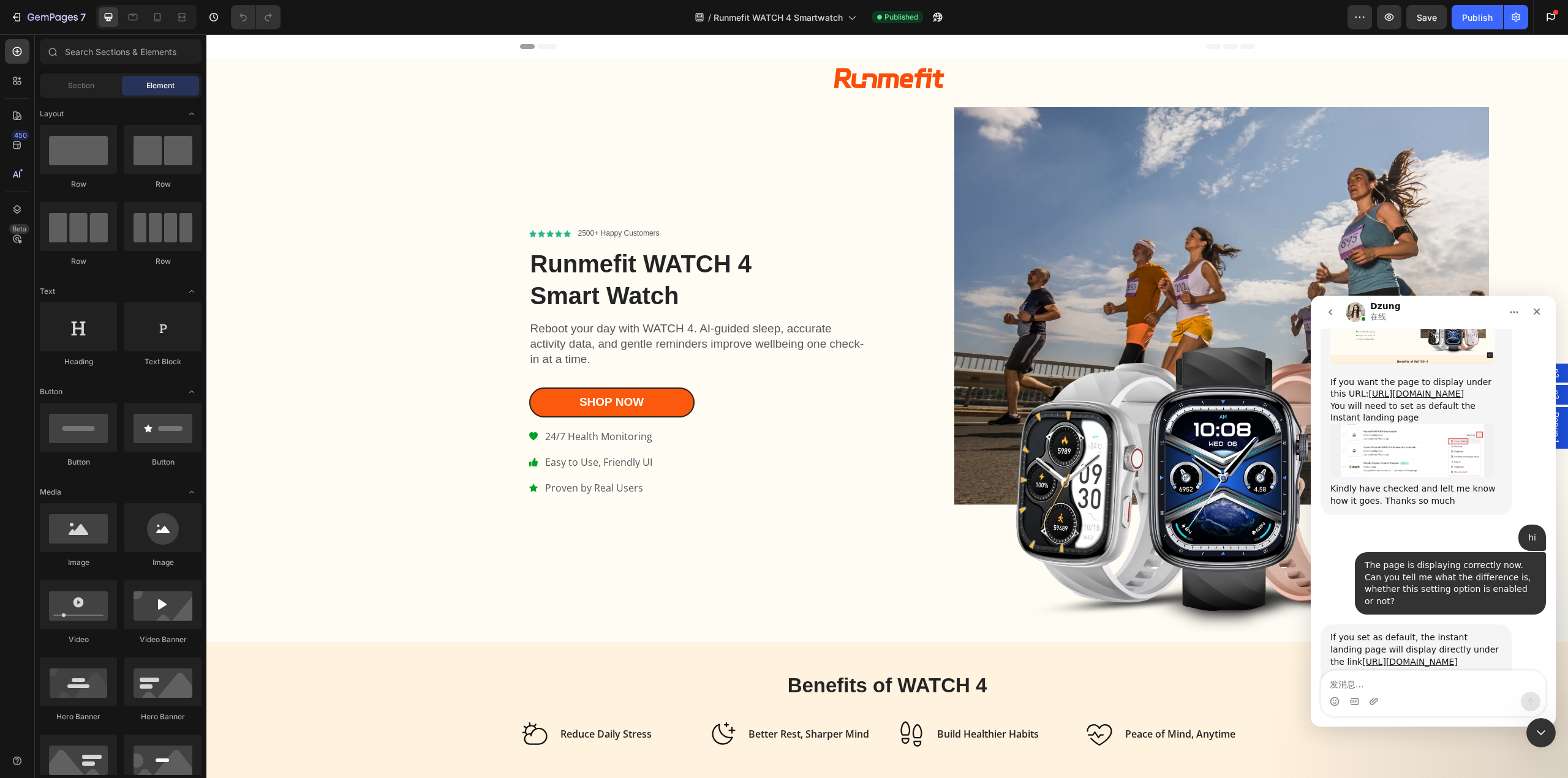
click at [1513, 311] on icon "主页" at bounding box center [1514, 312] width 10 height 10
click at [1536, 311] on icon "关闭" at bounding box center [1538, 312] width 7 height 7
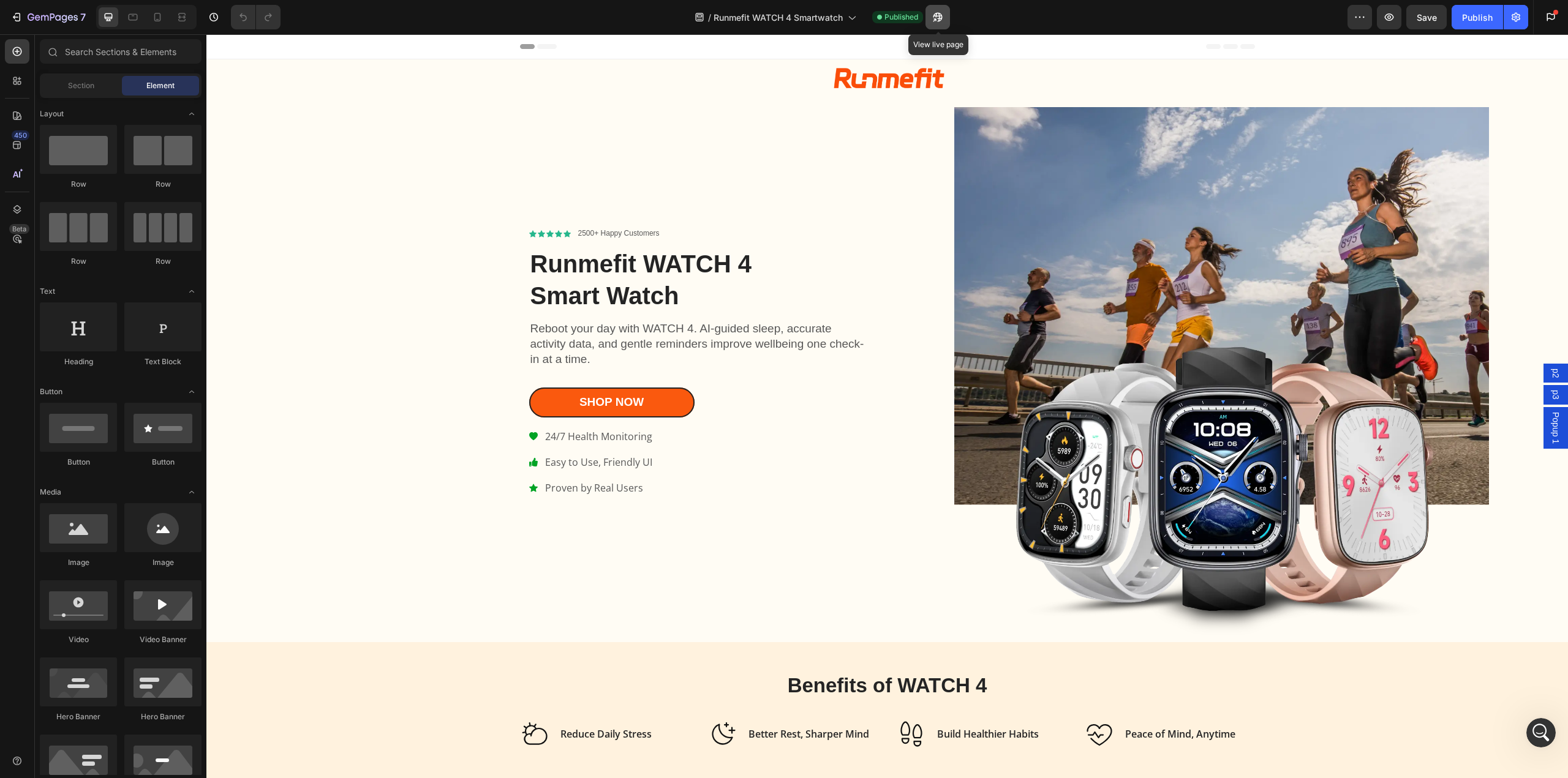
click at [936, 17] on icon "button" at bounding box center [938, 17] width 12 height 12
click at [18, 16] on icon "button" at bounding box center [16, 17] width 12 height 12
click at [936, 18] on icon "button" at bounding box center [934, 20] width 3 height 3
click at [1513, 21] on icon "button" at bounding box center [1516, 17] width 12 height 12
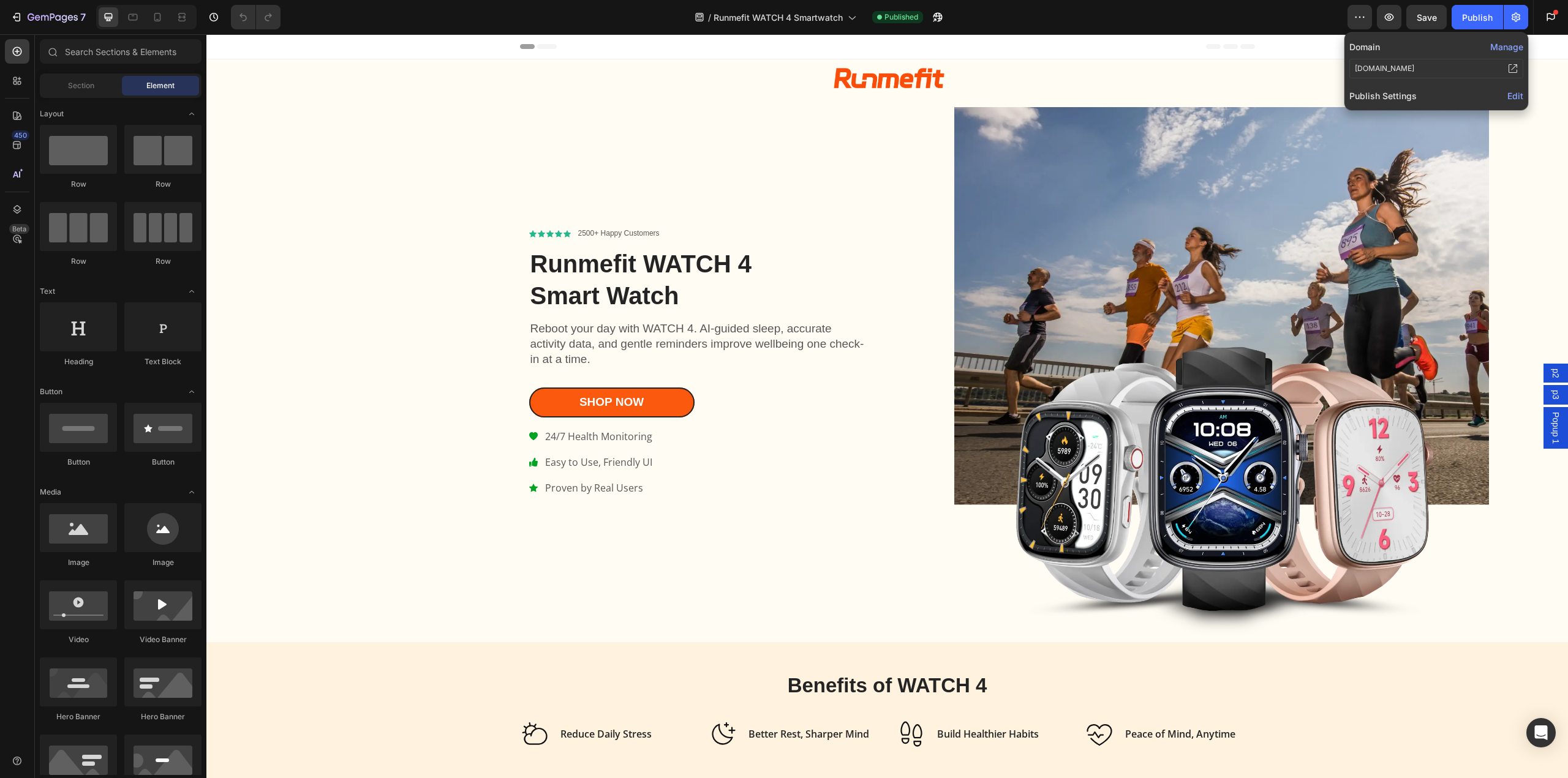
click at [1511, 94] on span "Edit" at bounding box center [1516, 96] width 16 height 11
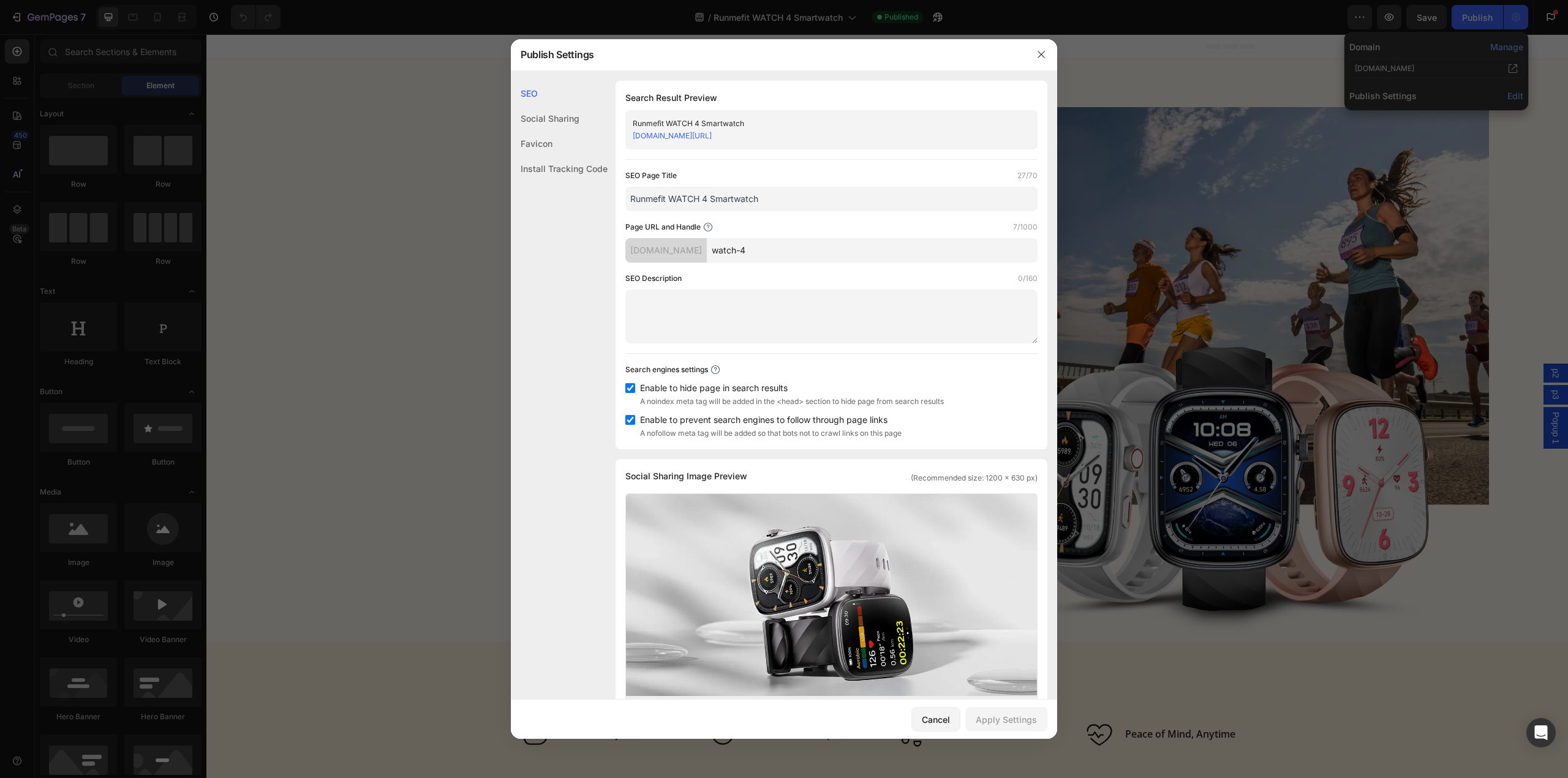
click at [758, 255] on input "watch-4" at bounding box center [872, 250] width 331 height 25
click at [691, 134] on link "lp.runmefit.com/watch-4" at bounding box center [672, 135] width 79 height 9
click at [1044, 52] on icon "button" at bounding box center [1041, 55] width 10 height 10
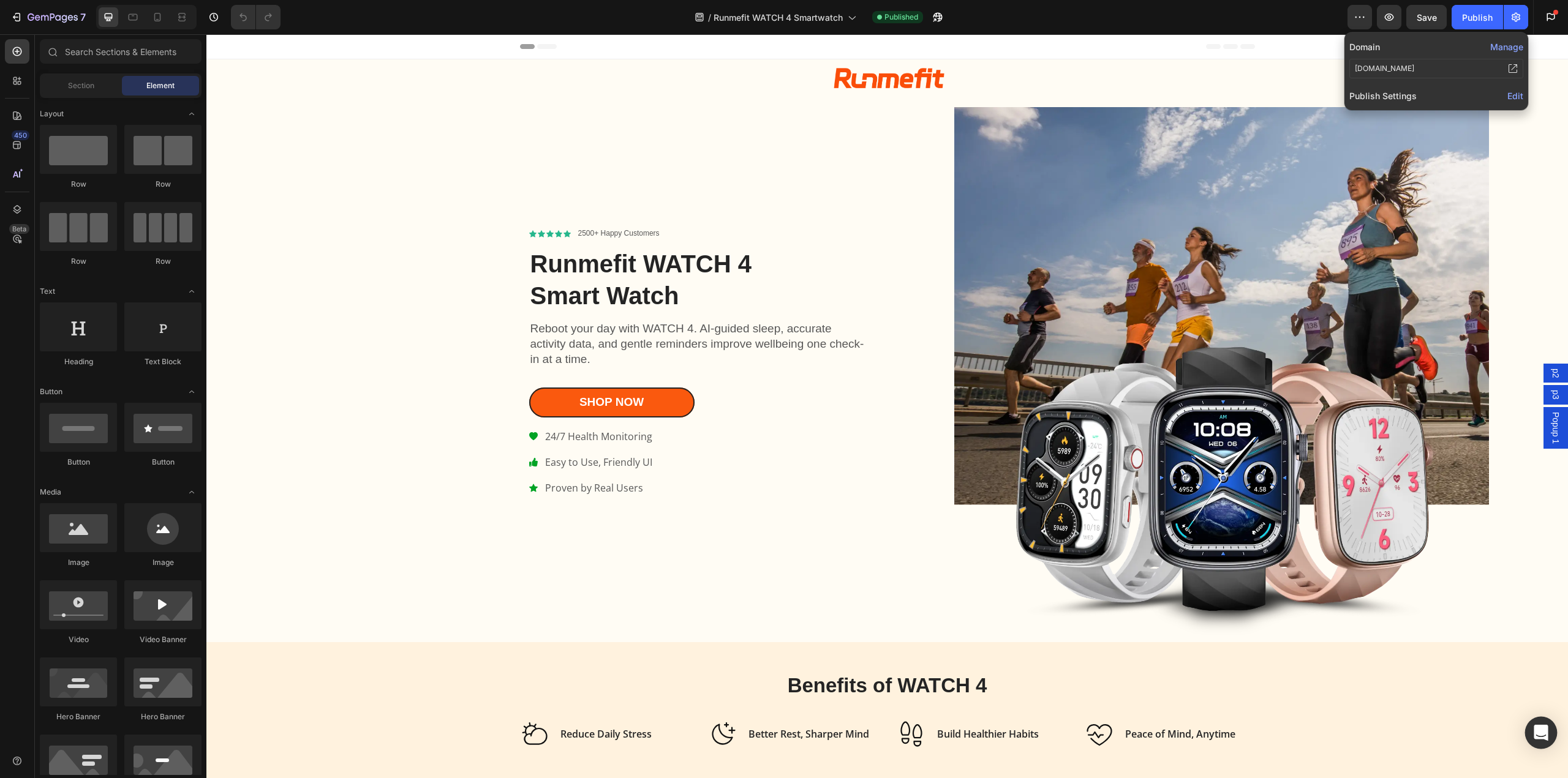
click at [1540, 723] on div "Open Intercom Messenger" at bounding box center [1542, 733] width 33 height 33
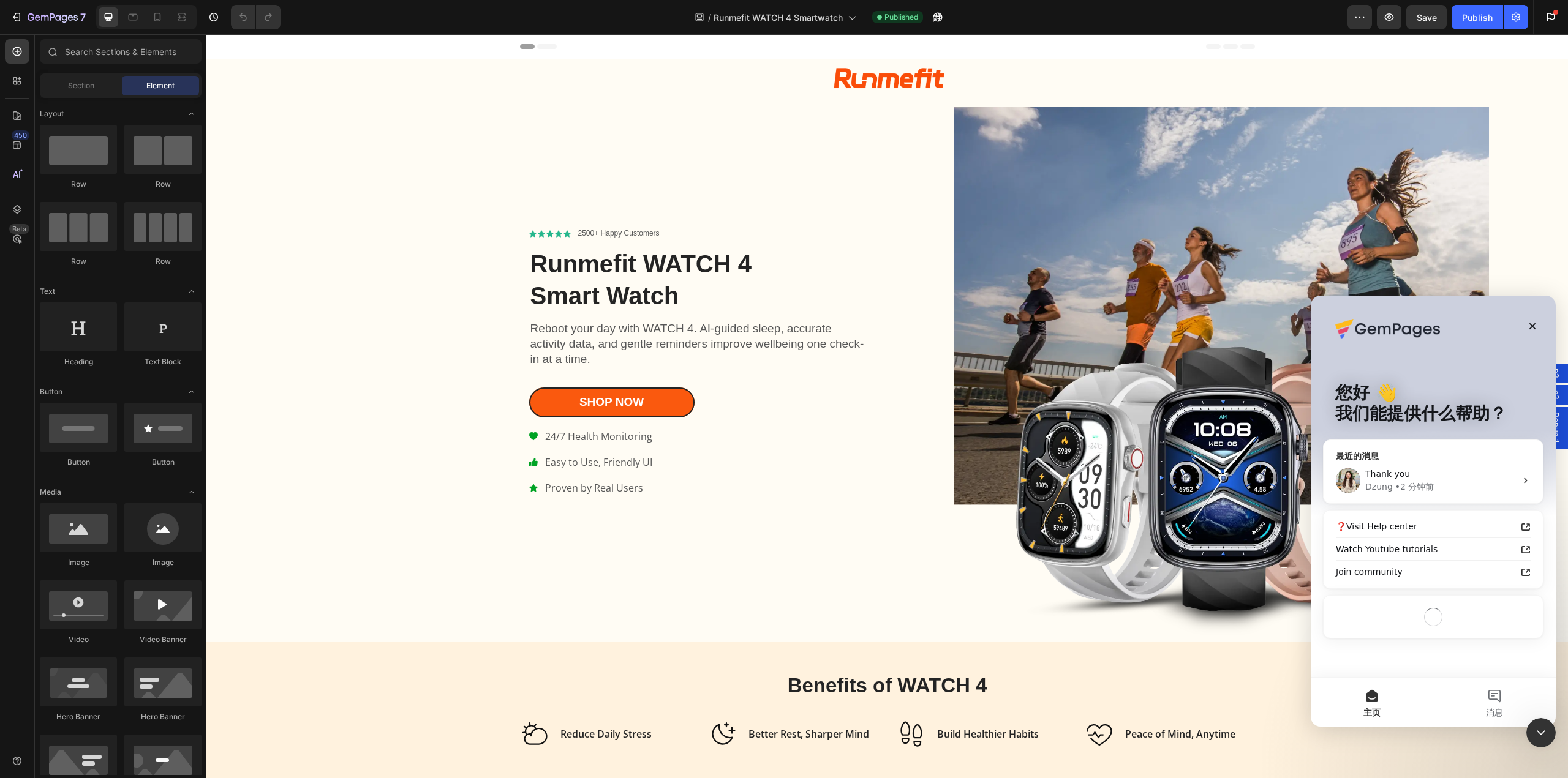
click at [1448, 490] on div "Dzung • 2 分钟前" at bounding box center [1441, 487] width 151 height 13
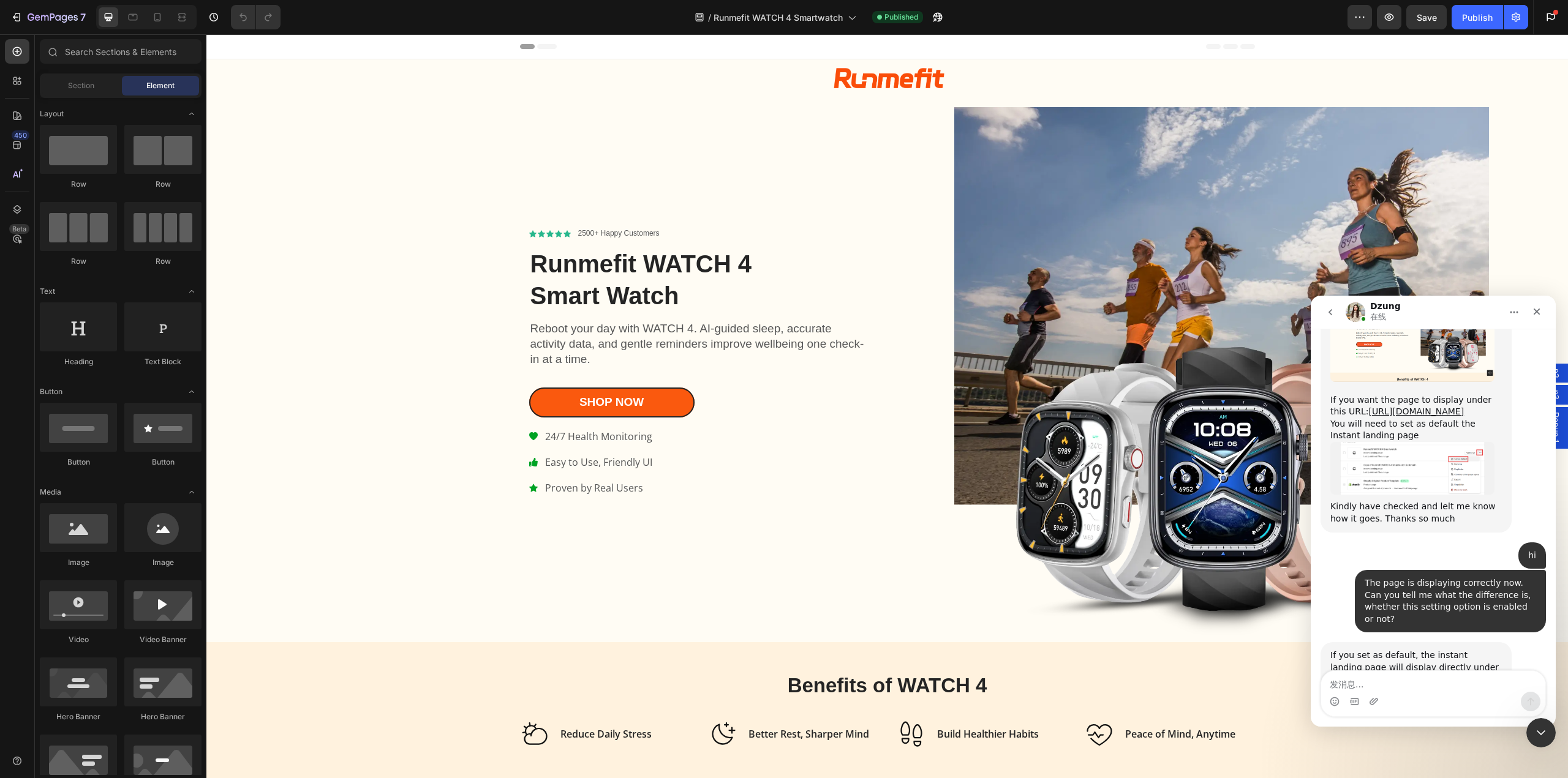
scroll to position [4109, 0]
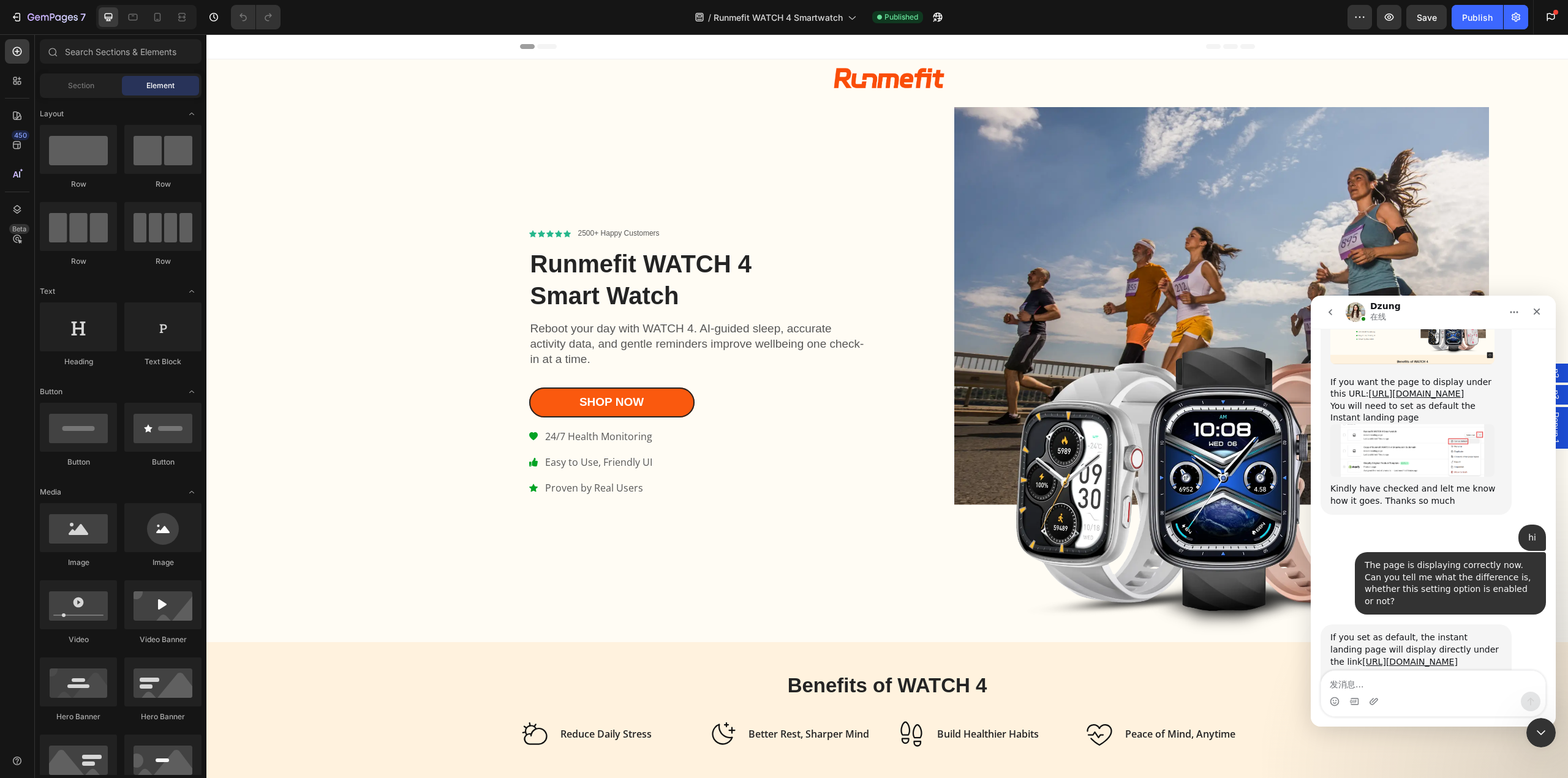
click at [1394, 685] on textarea "发消息..." at bounding box center [1433, 681] width 225 height 21
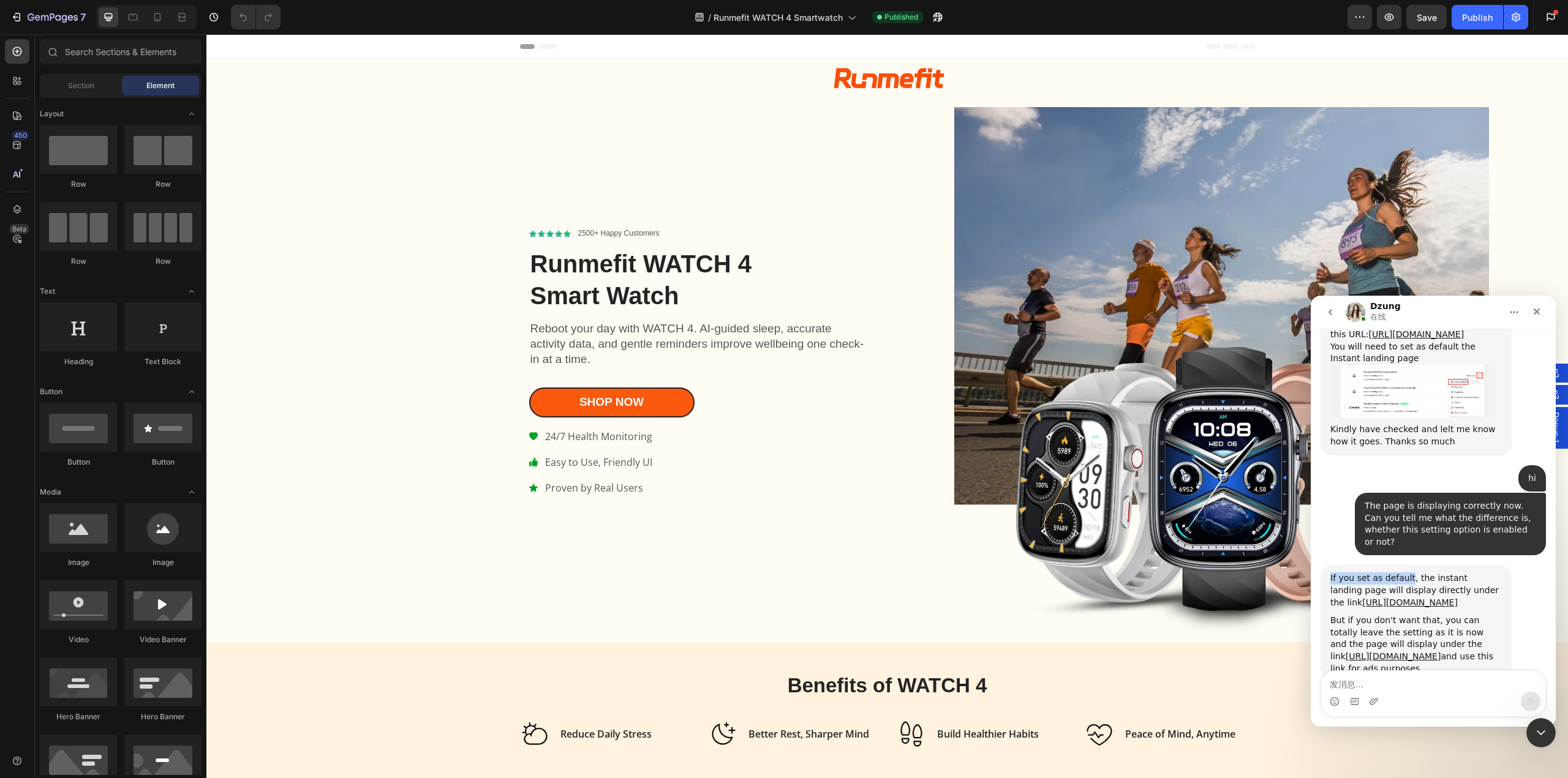
drag, startPoint x: 1330, startPoint y: 442, endPoint x: 1409, endPoint y: 447, distance: 79.2
click at [1409, 565] on div "If you set as default, the instant landing page will display directly under the…" at bounding box center [1416, 623] width 191 height 117
copy div "If you set as default"
click at [1411, 683] on textarea "发消息..." at bounding box center [1433, 681] width 225 height 21
paste textarea "If you set as default"
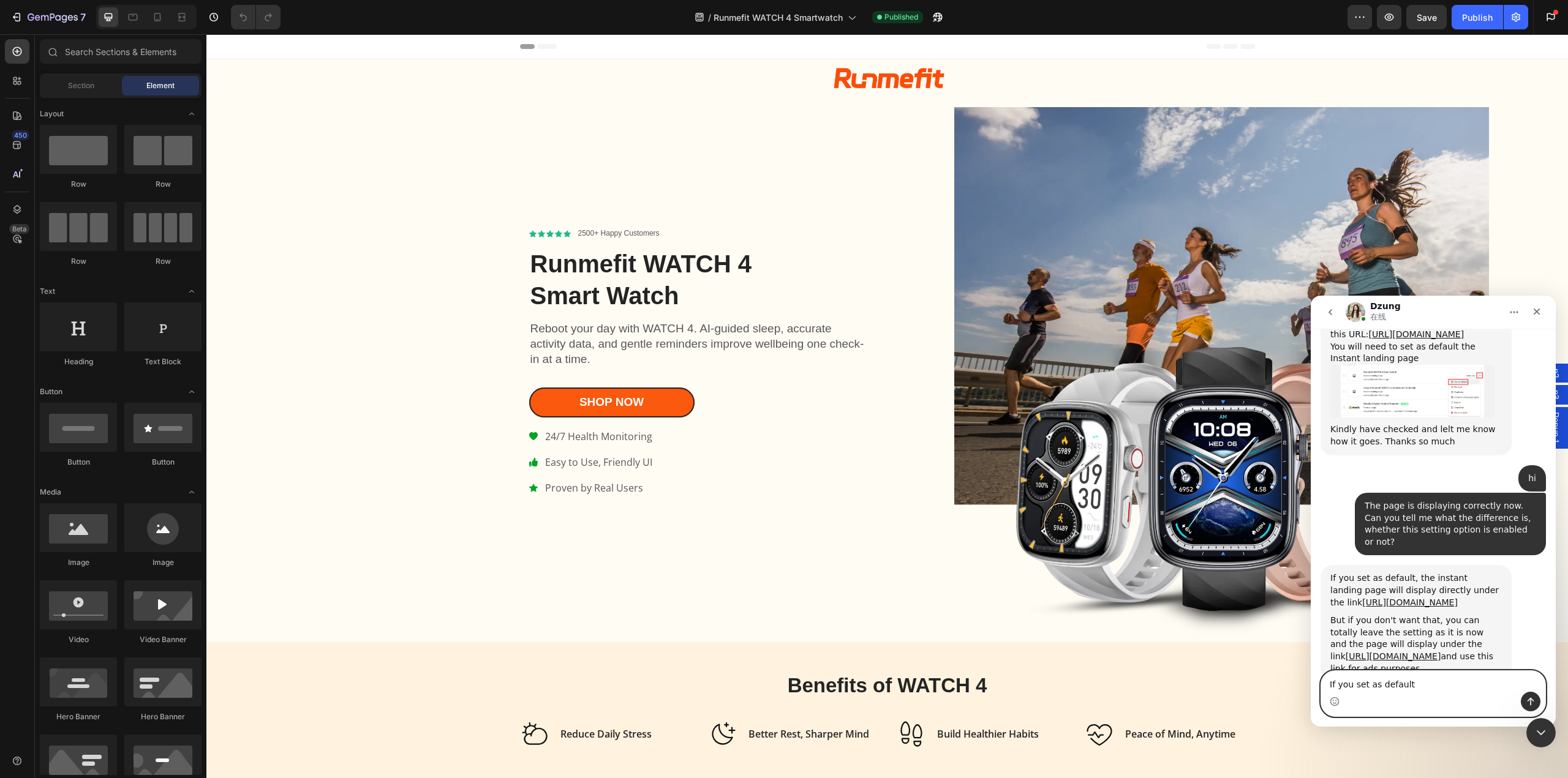
drag, startPoint x: 1339, startPoint y: 682, endPoint x: 1354, endPoint y: 681, distance: 15.0
click at [1354, 681] on textarea "If you set as default" at bounding box center [1433, 681] width 225 height 21
click at [1413, 685] on textarea "If i set as default" at bounding box center [1433, 681] width 225 height 21
type textarea "If i set as default, i will lost this url"
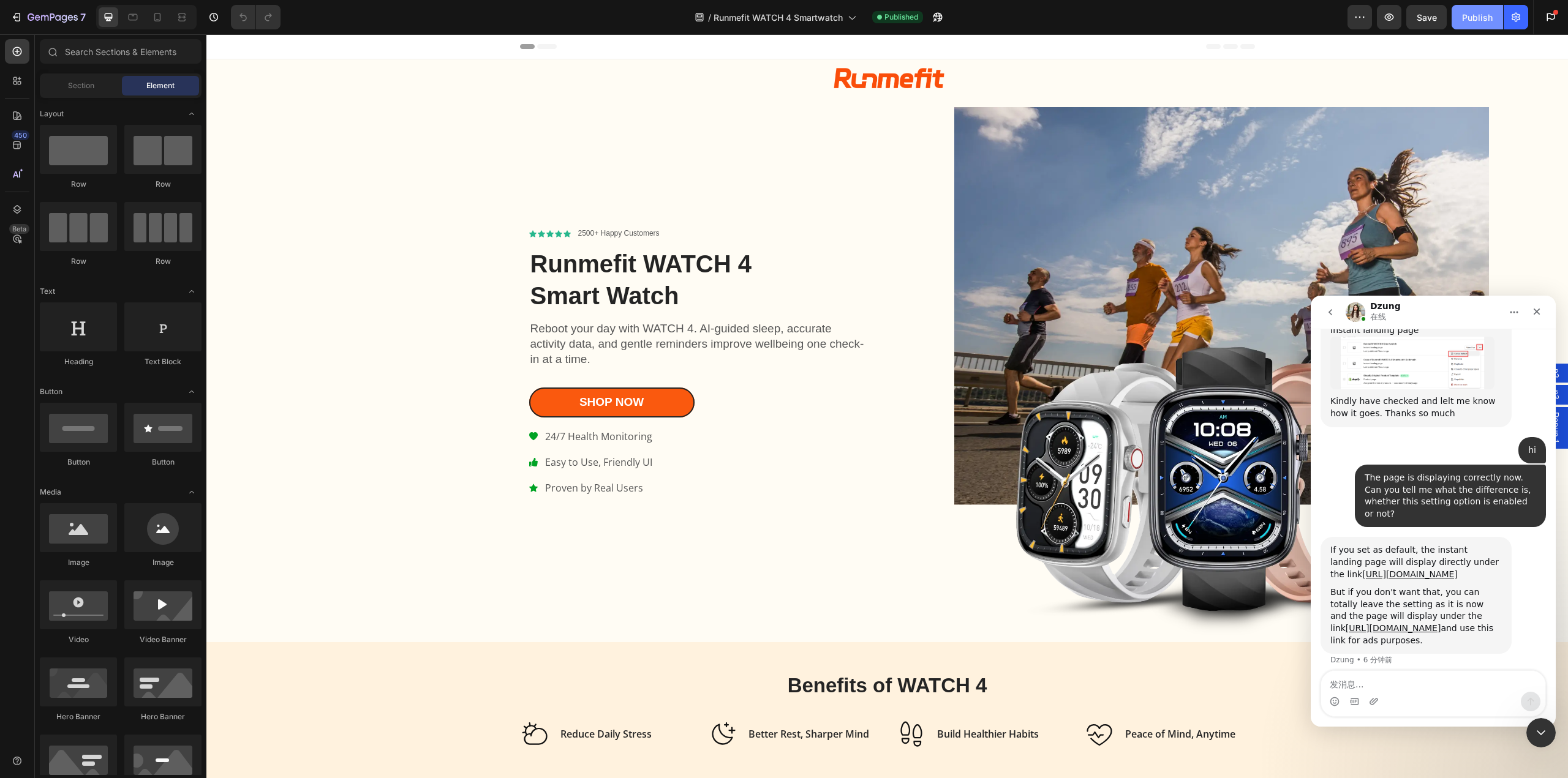
click at [1487, 20] on div "Publish" at bounding box center [1477, 18] width 30 height 13
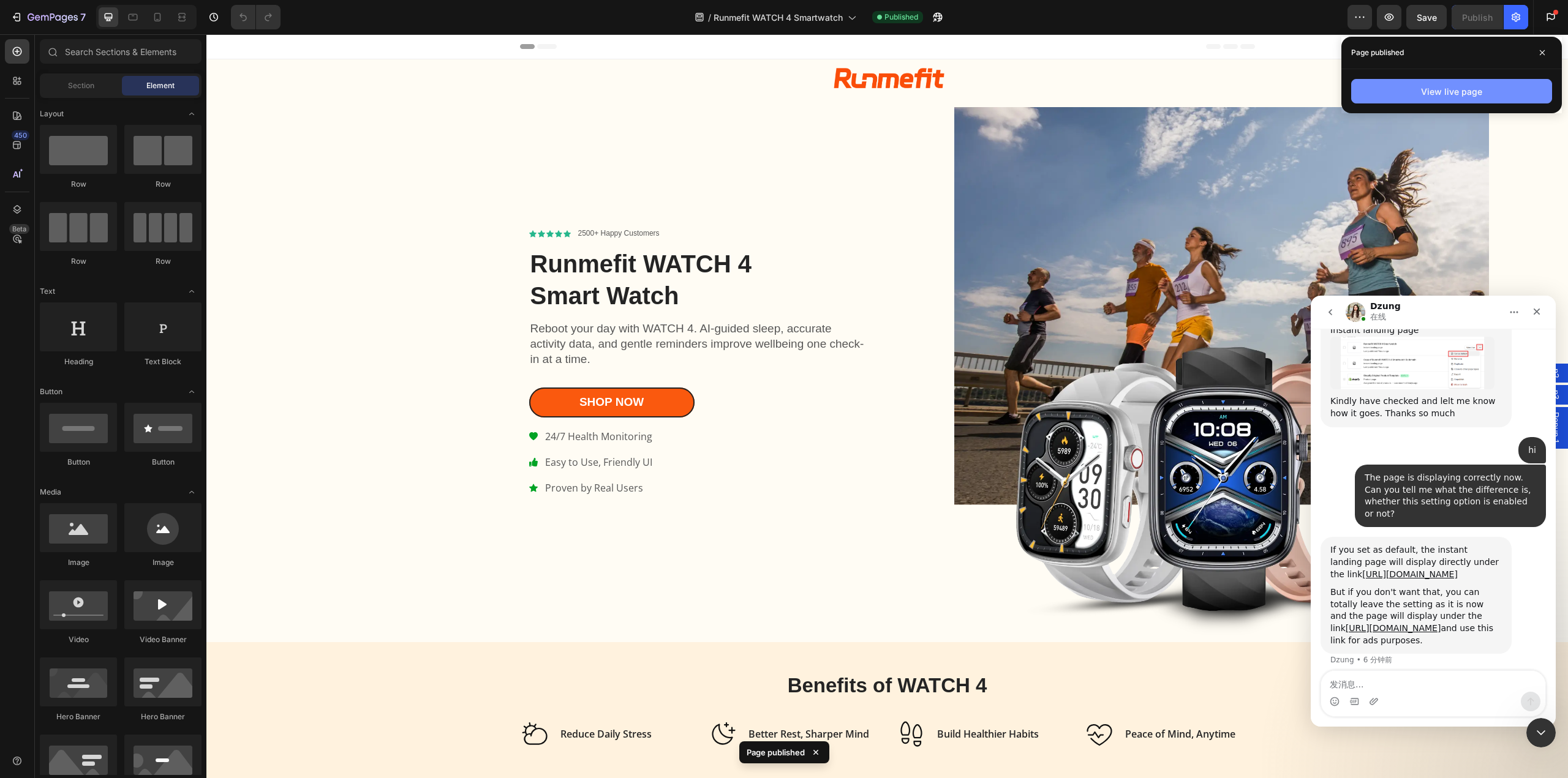
click at [1506, 93] on button "View live page" at bounding box center [1452, 91] width 201 height 25
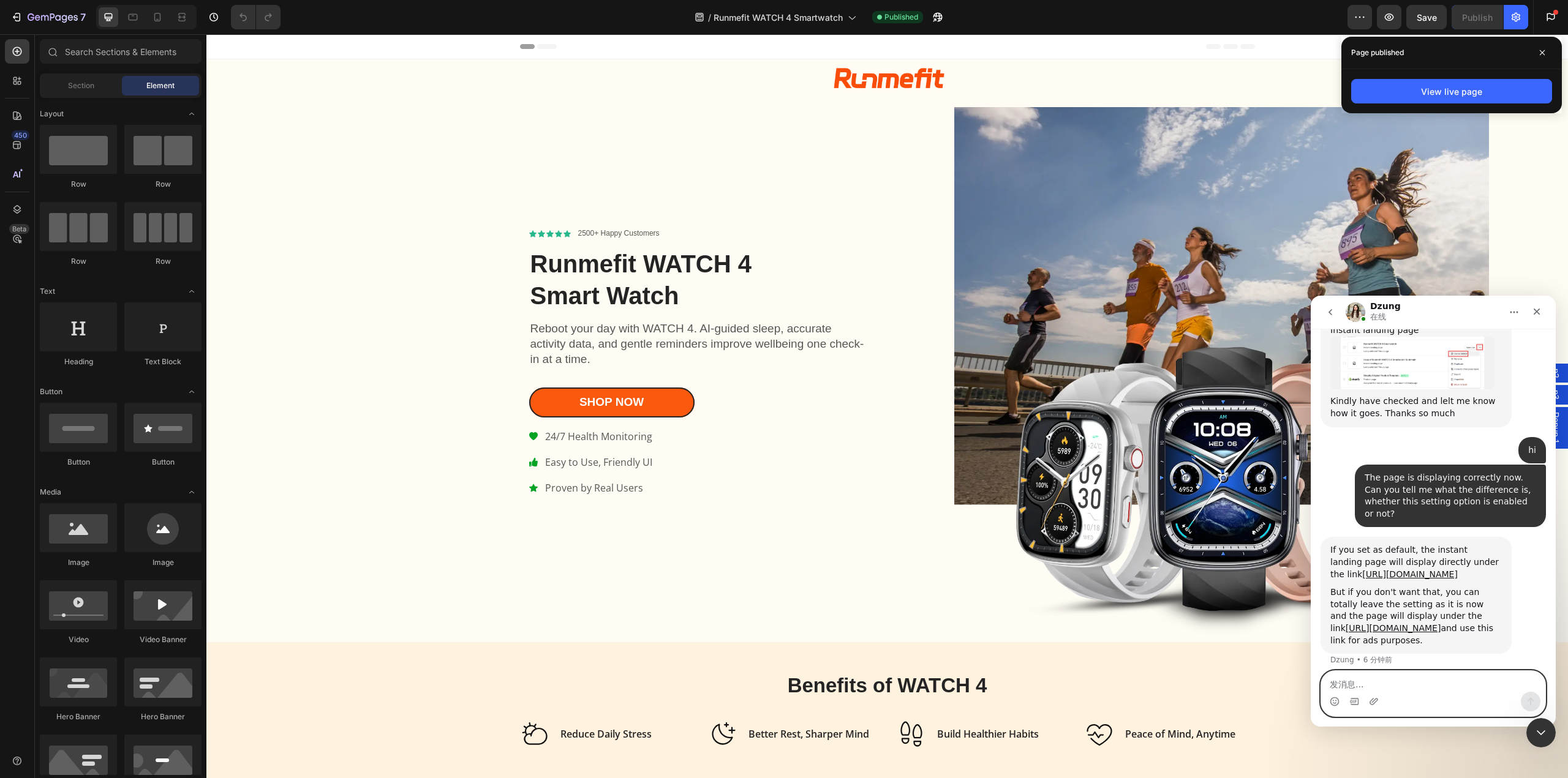
click at [1445, 690] on textarea "发消息..." at bounding box center [1433, 681] width 225 height 21
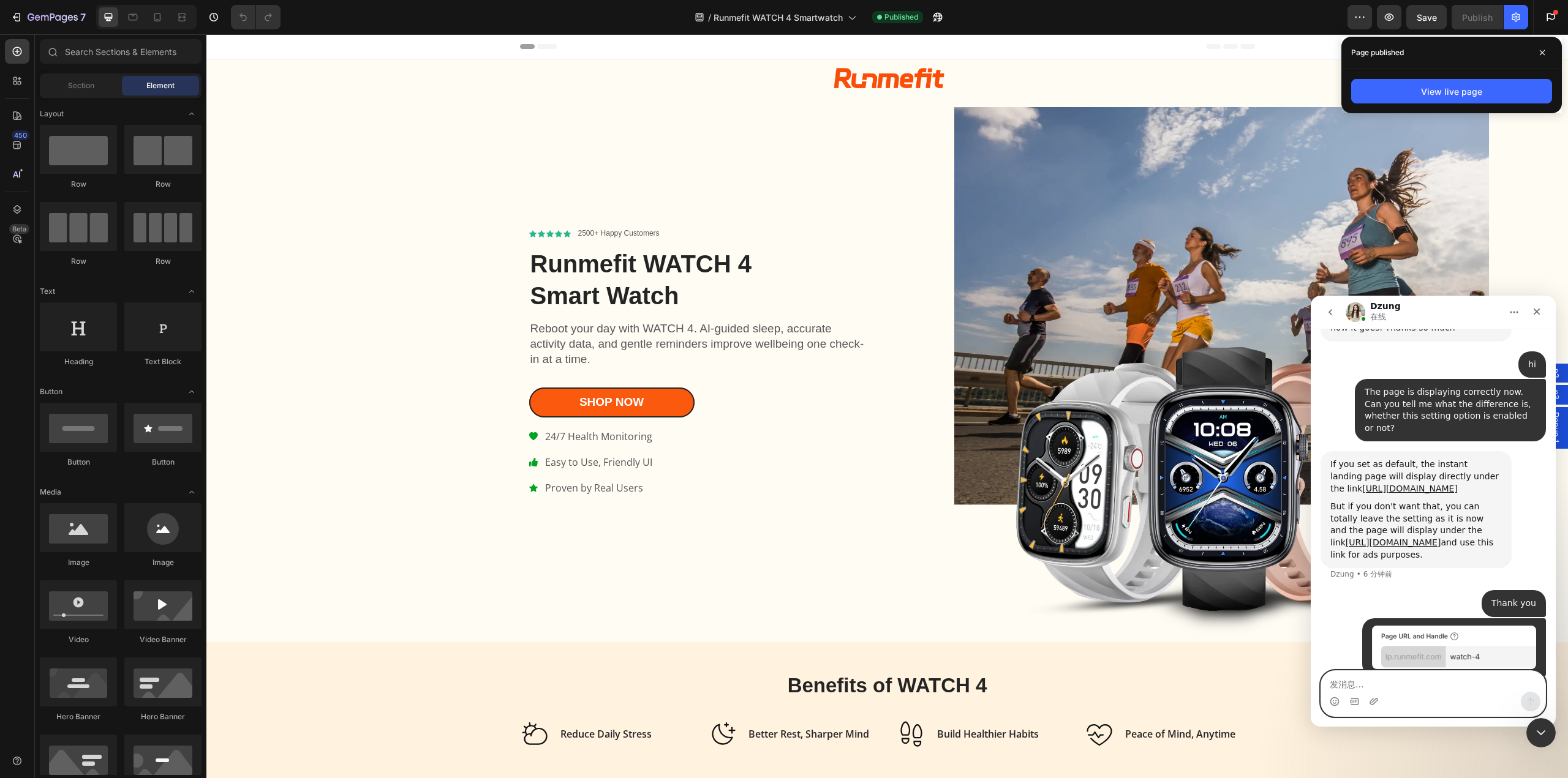
scroll to position [4294, 0]
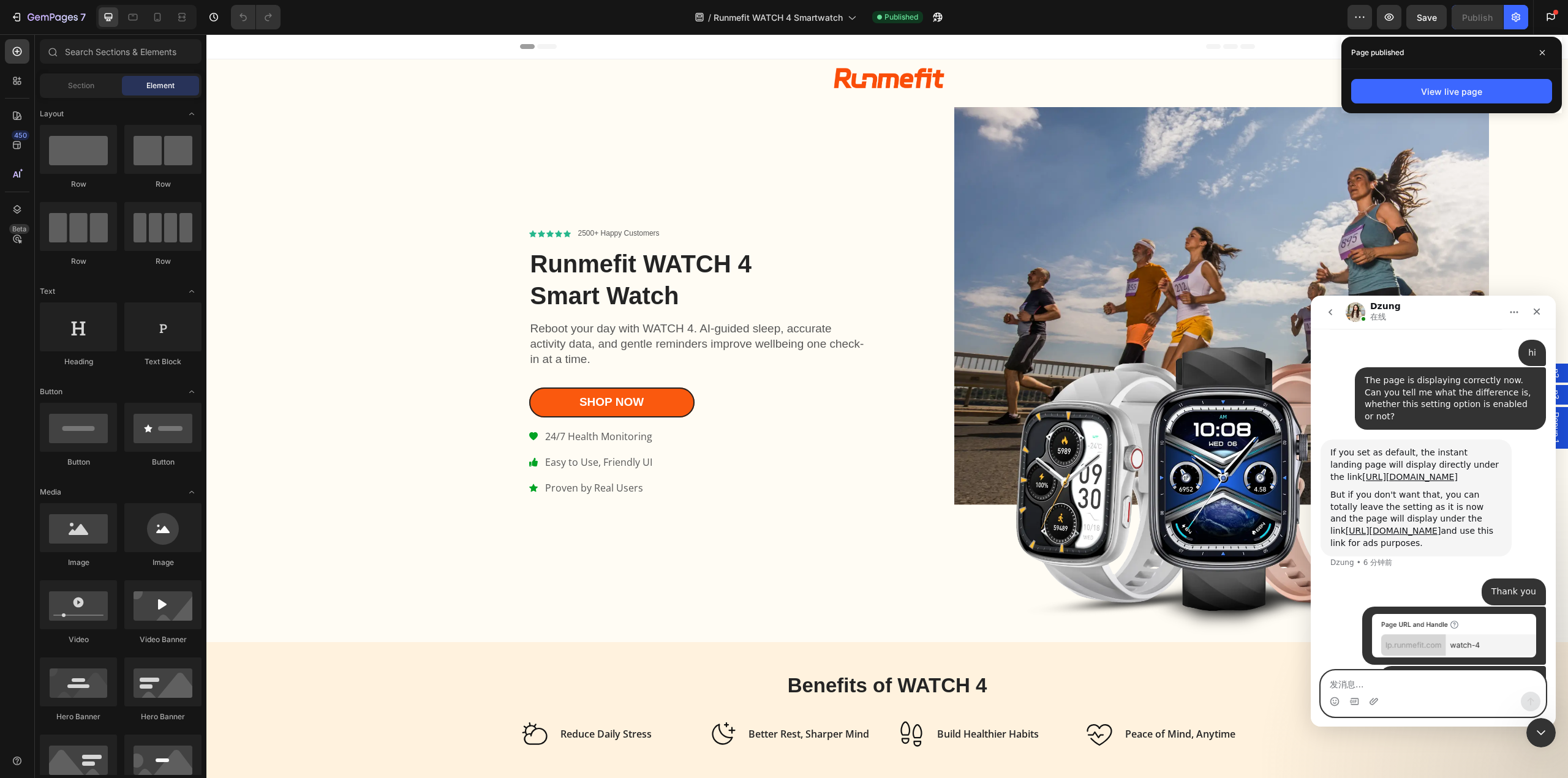
click at [1431, 691] on textarea "发消息..." at bounding box center [1433, 681] width 225 height 21
click at [18, 11] on icon "button" at bounding box center [16, 17] width 12 height 12
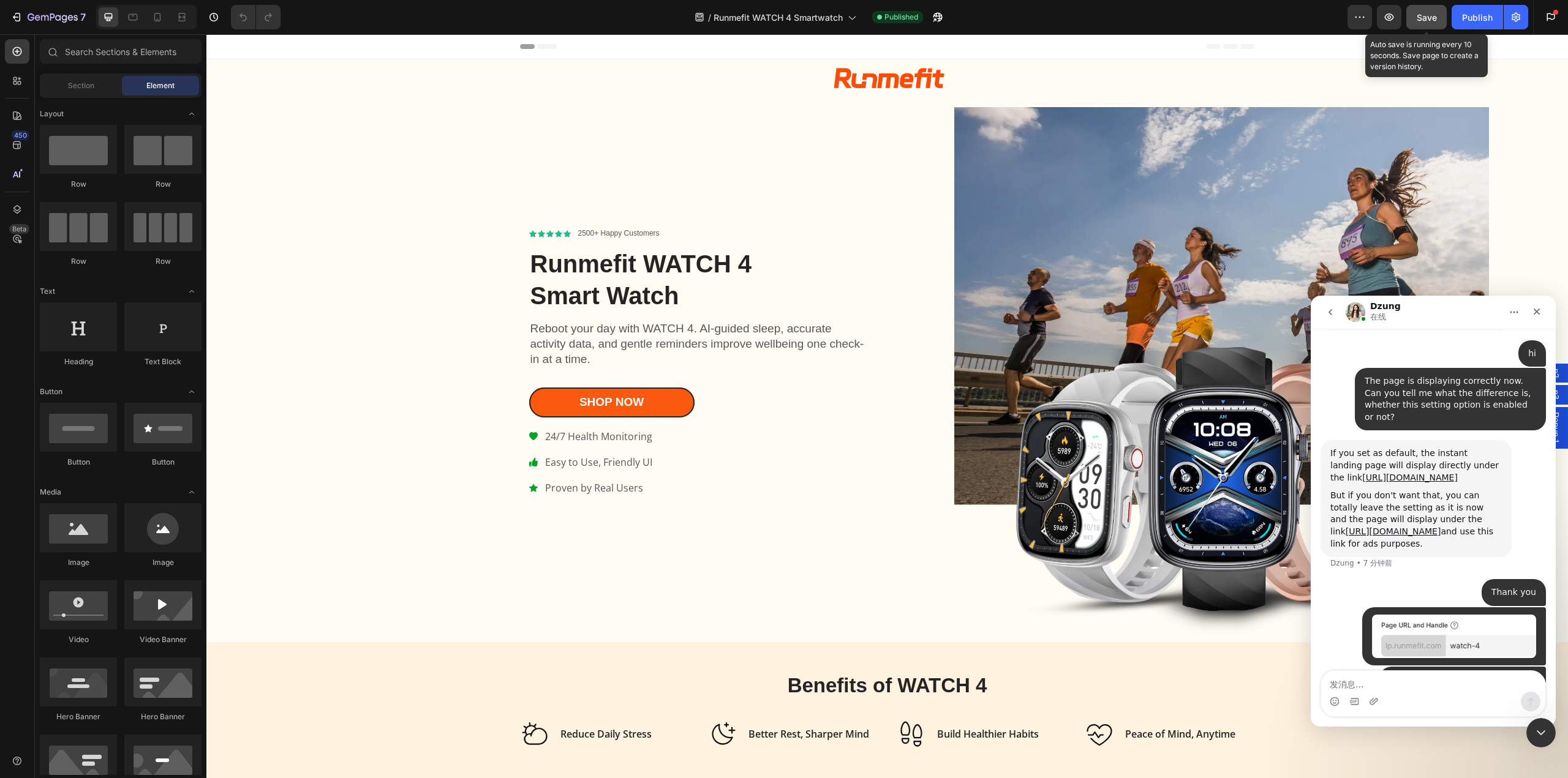
scroll to position [4294, 0]
click at [936, 18] on icon "button" at bounding box center [934, 20] width 3 height 3
click at [24, 10] on div "7" at bounding box center [48, 17] width 75 height 15
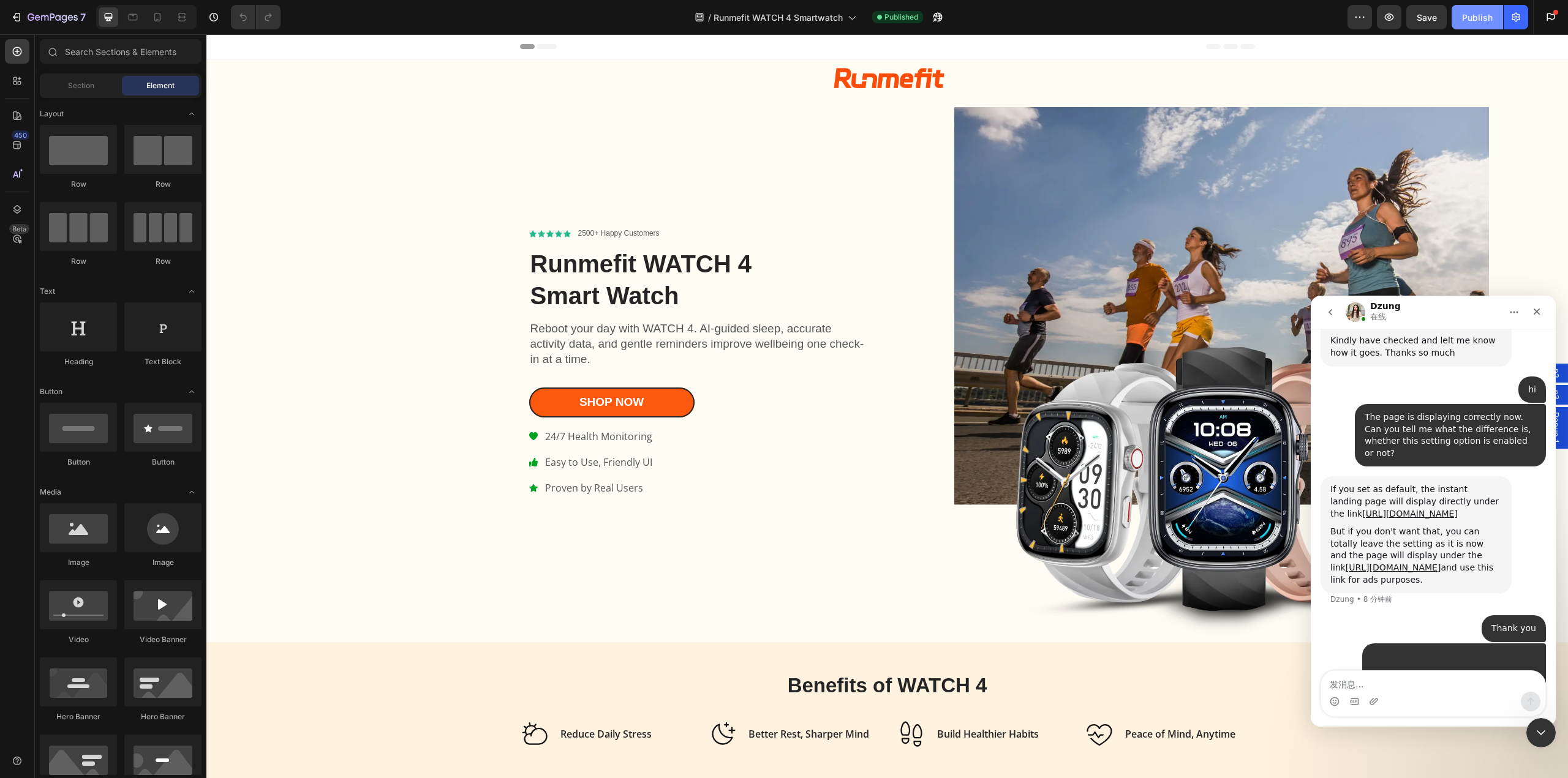
scroll to position [4294, 0]
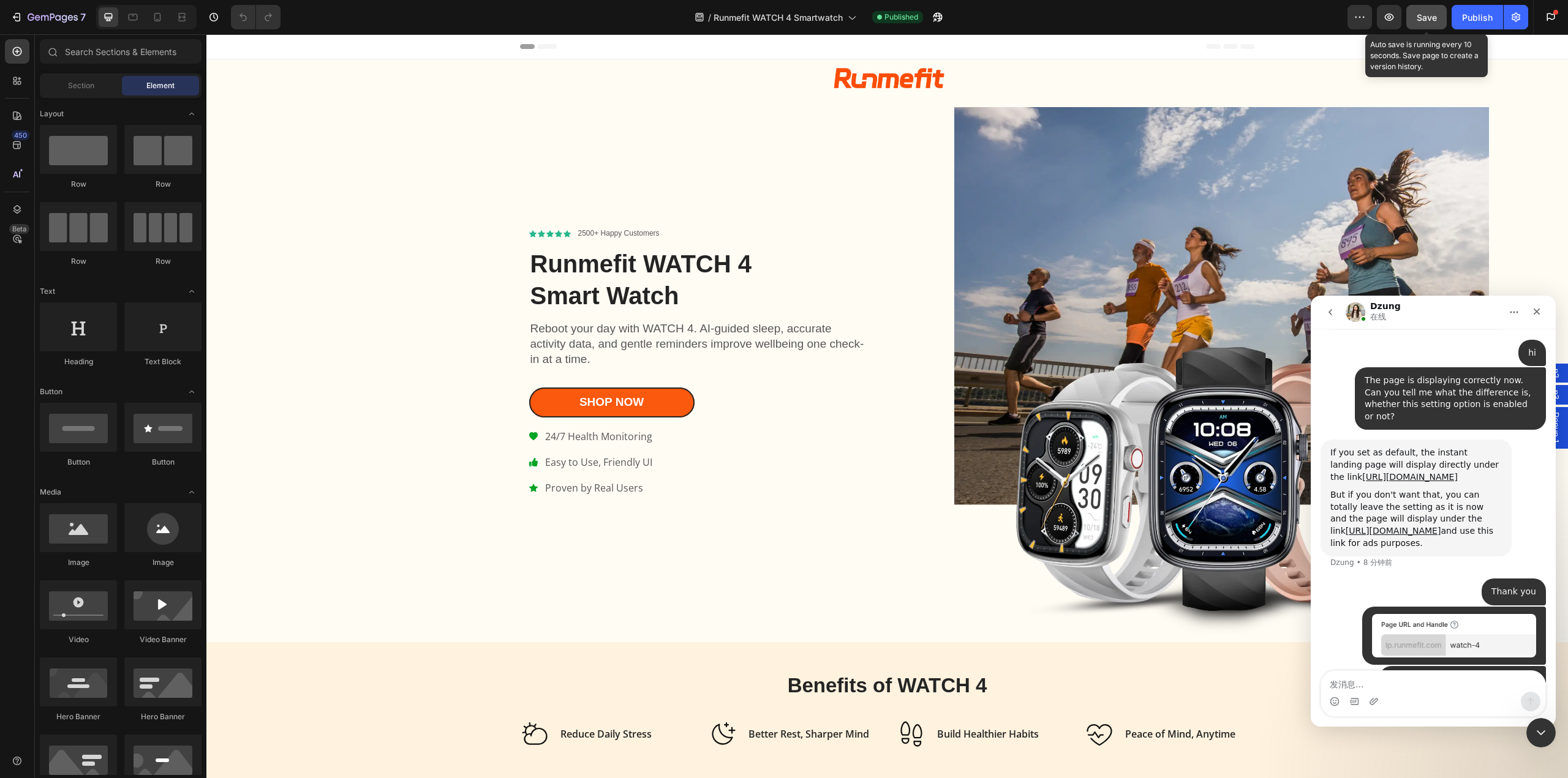
click at [1426, 14] on span "Save" at bounding box center [1427, 17] width 21 height 11
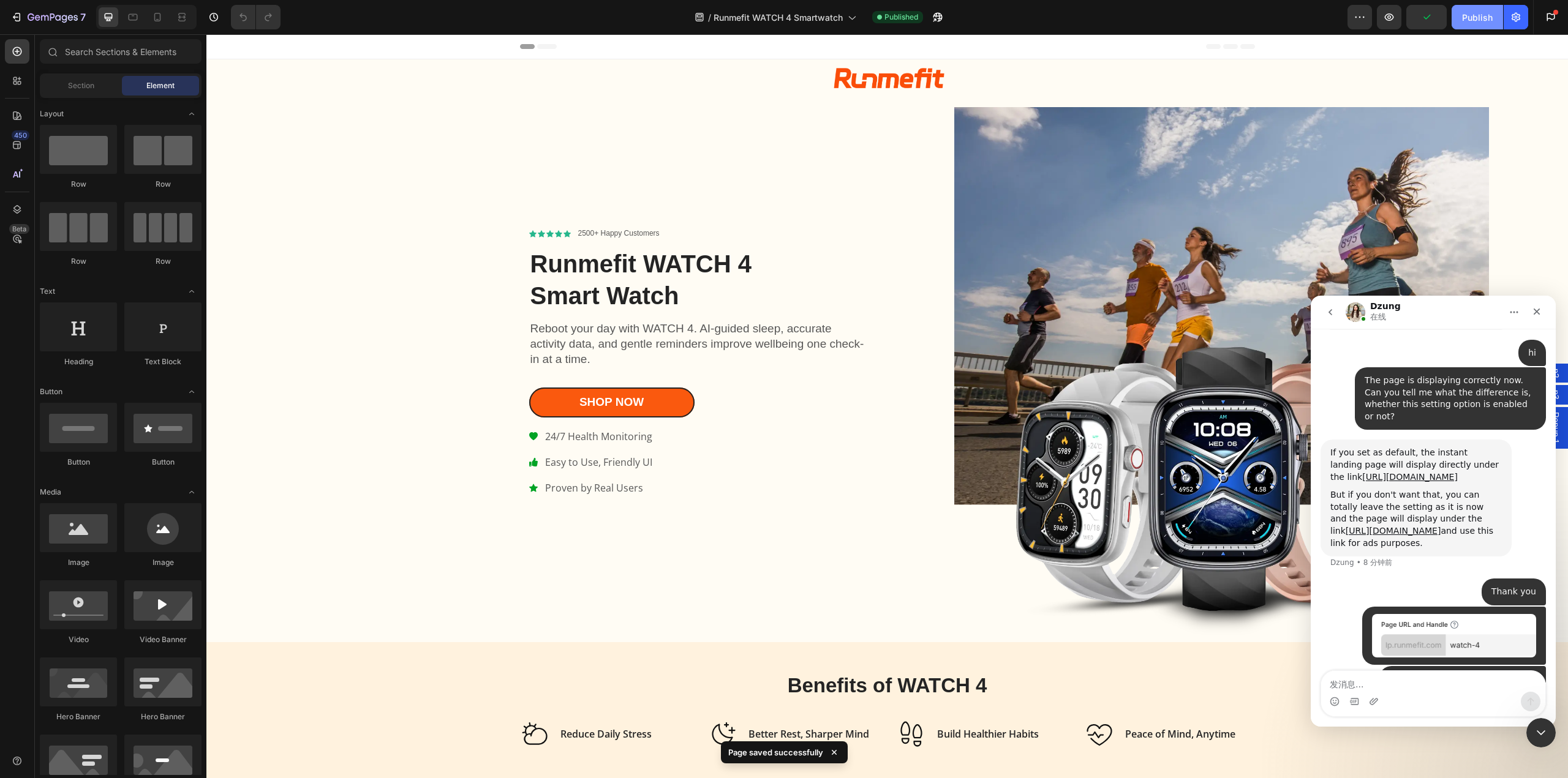
click at [1490, 16] on div "Publish" at bounding box center [1477, 18] width 30 height 13
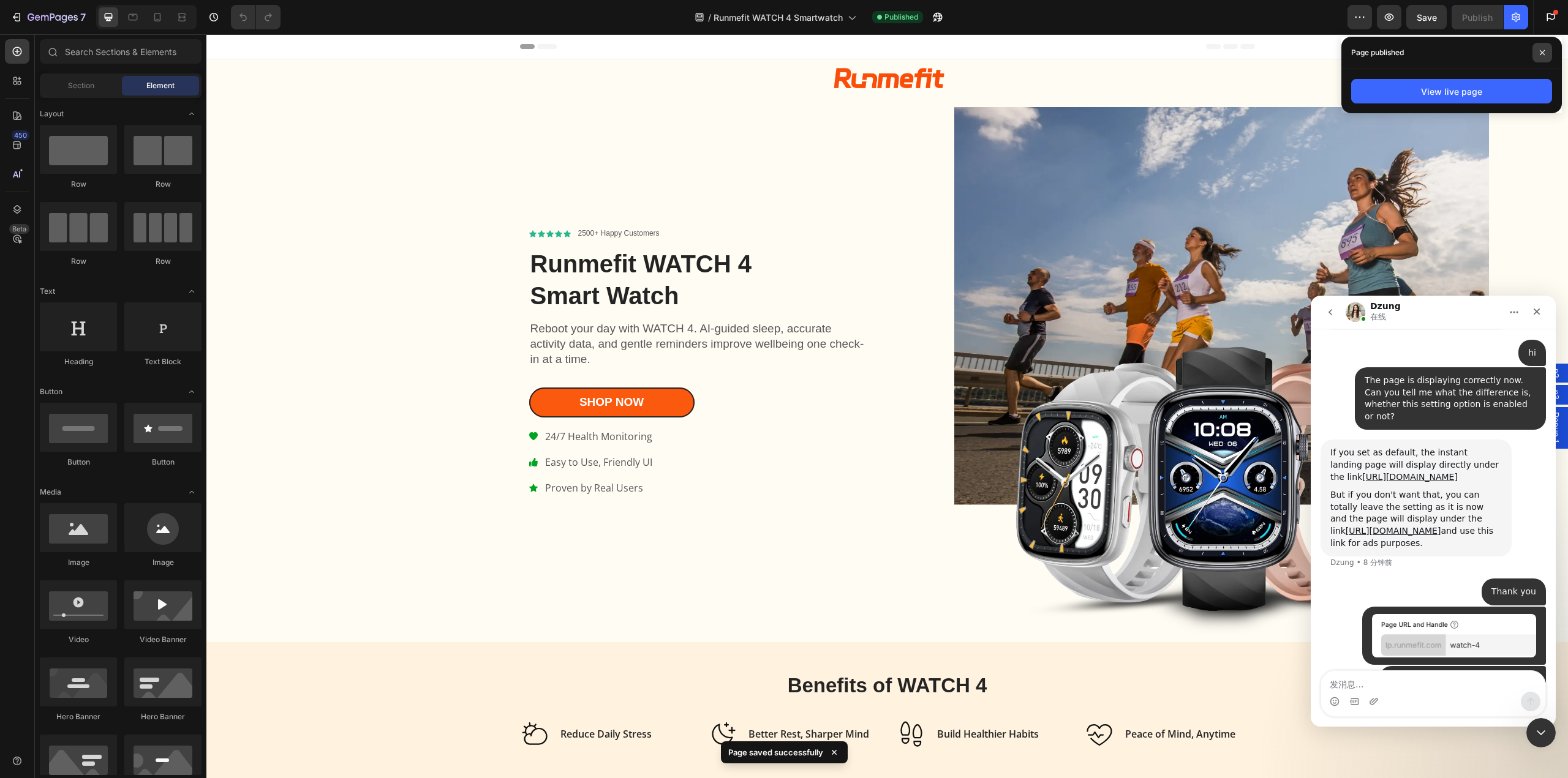
click at [1542, 52] on icon at bounding box center [1543, 52] width 6 height 6
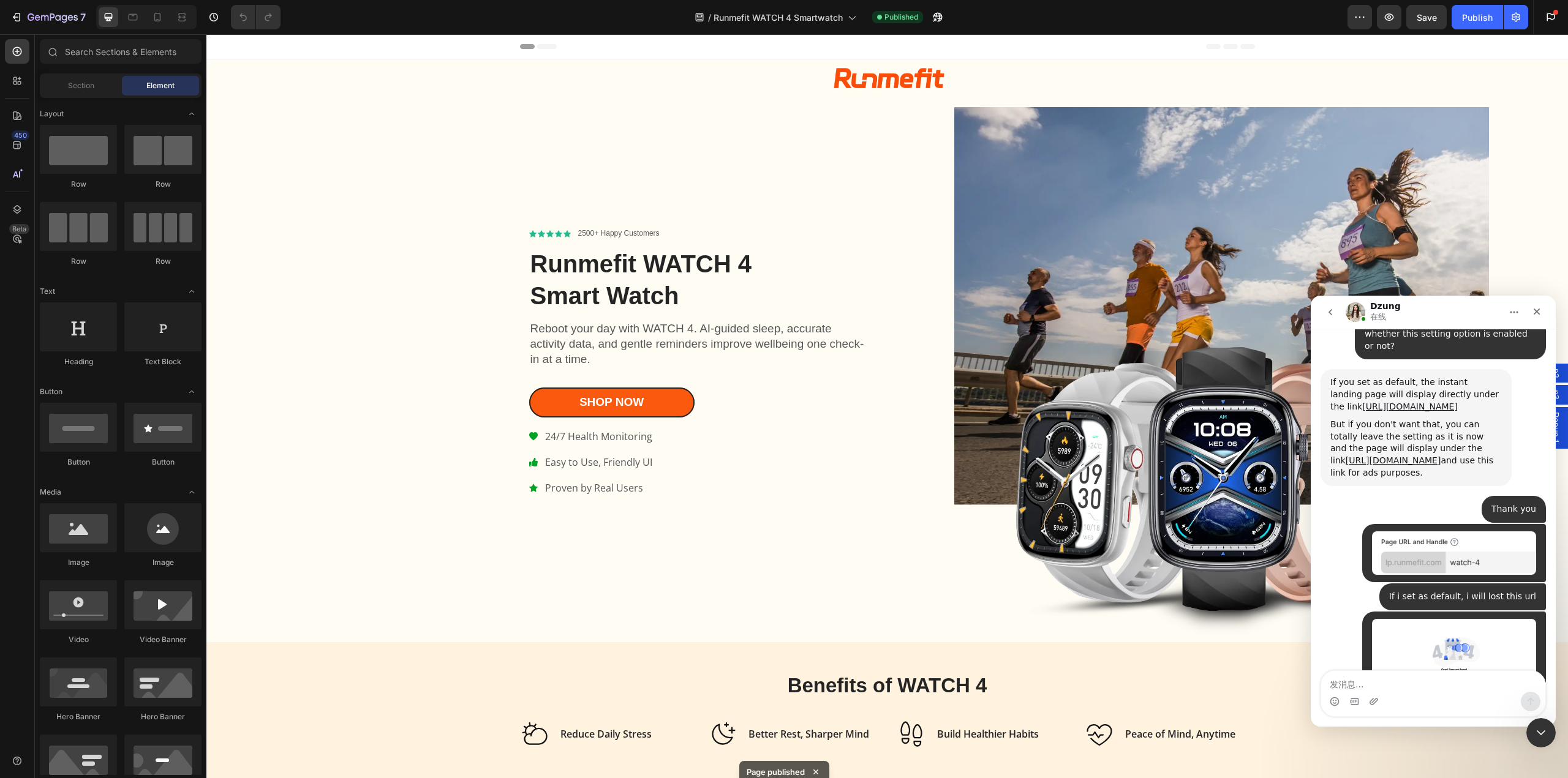
scroll to position [4366, 0]
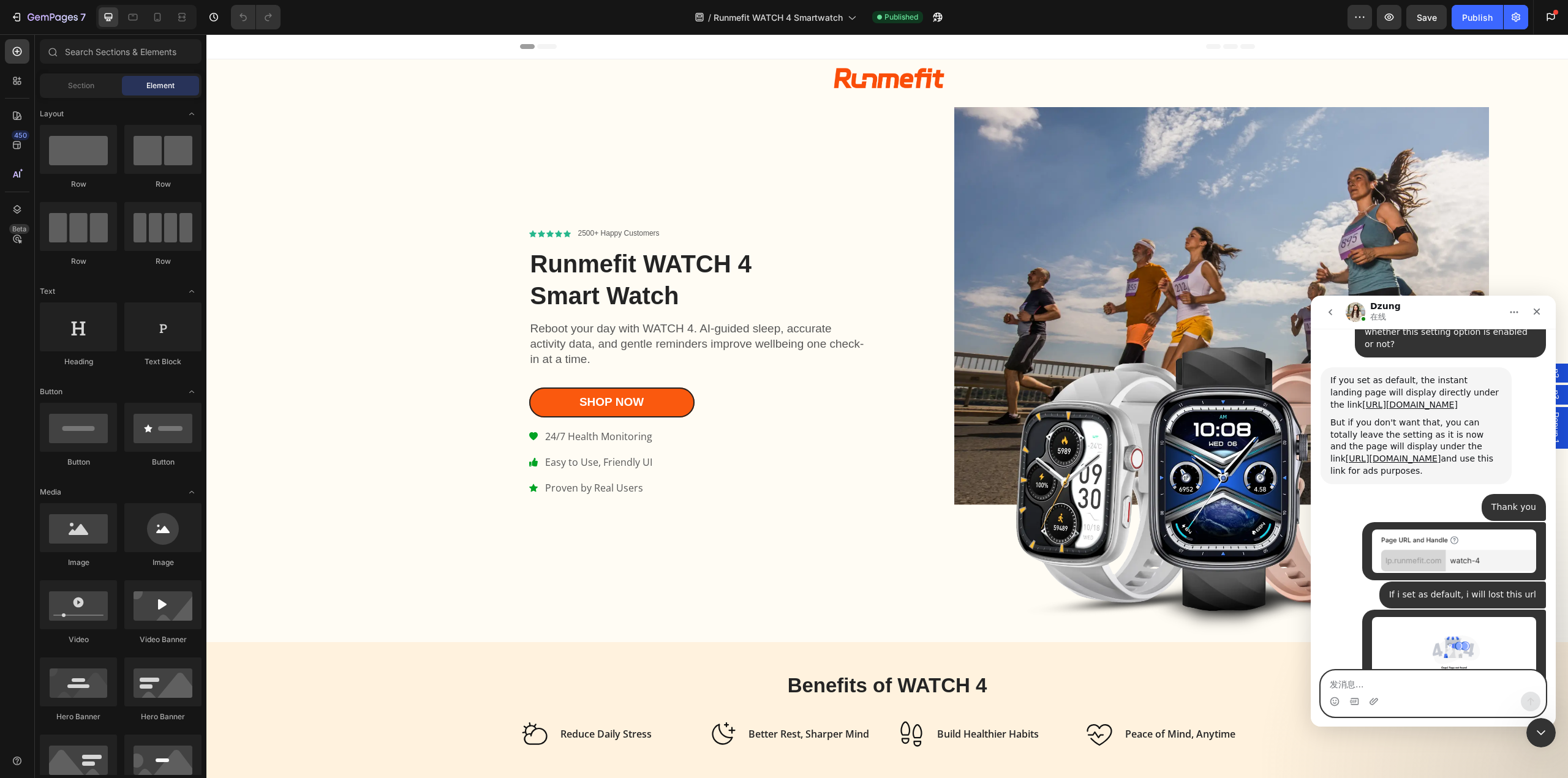
click at [1396, 690] on textarea "发消息..." at bounding box center [1433, 681] width 225 height 21
type textarea "Thank you"
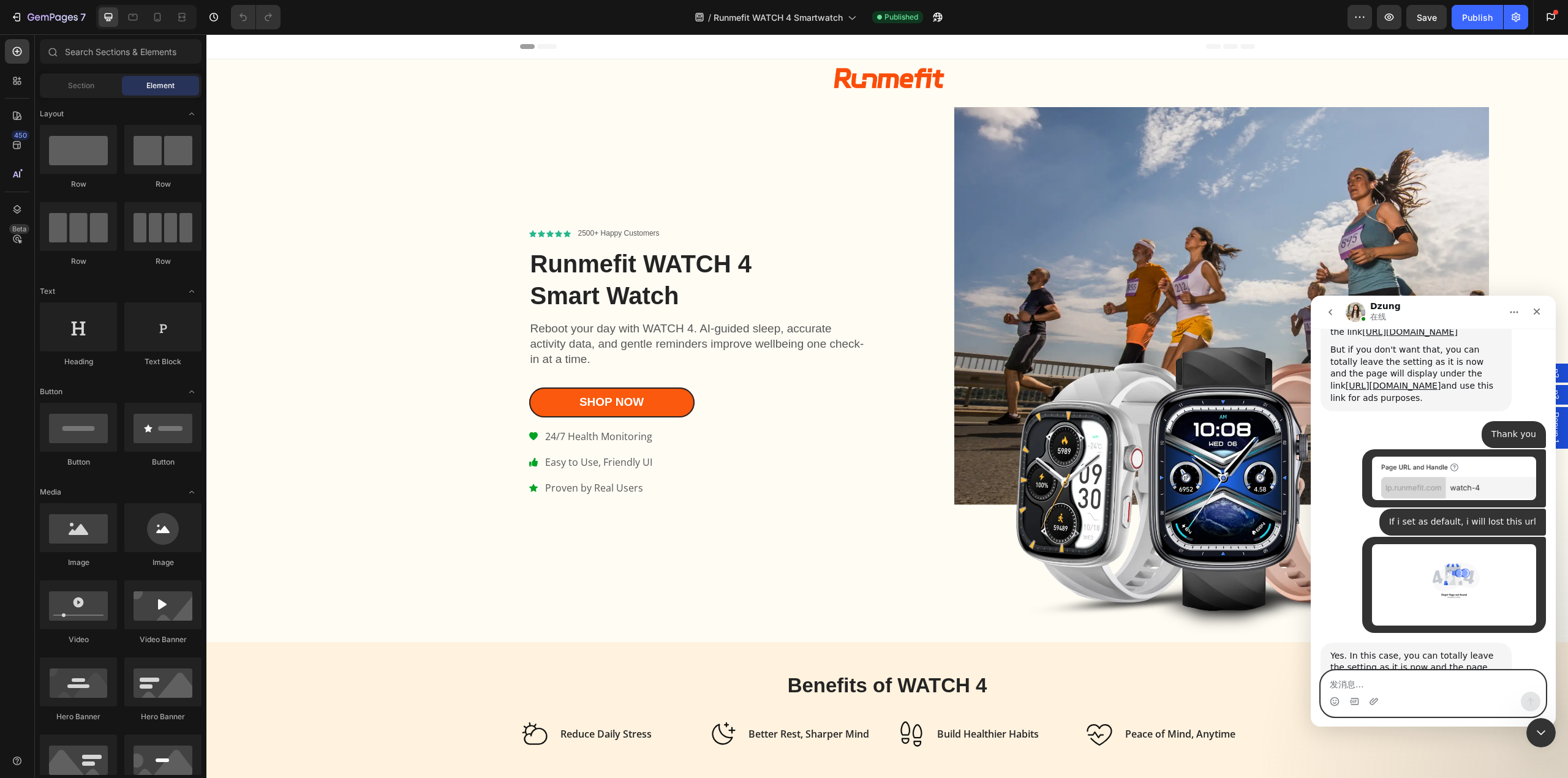
scroll to position [4451, 0]
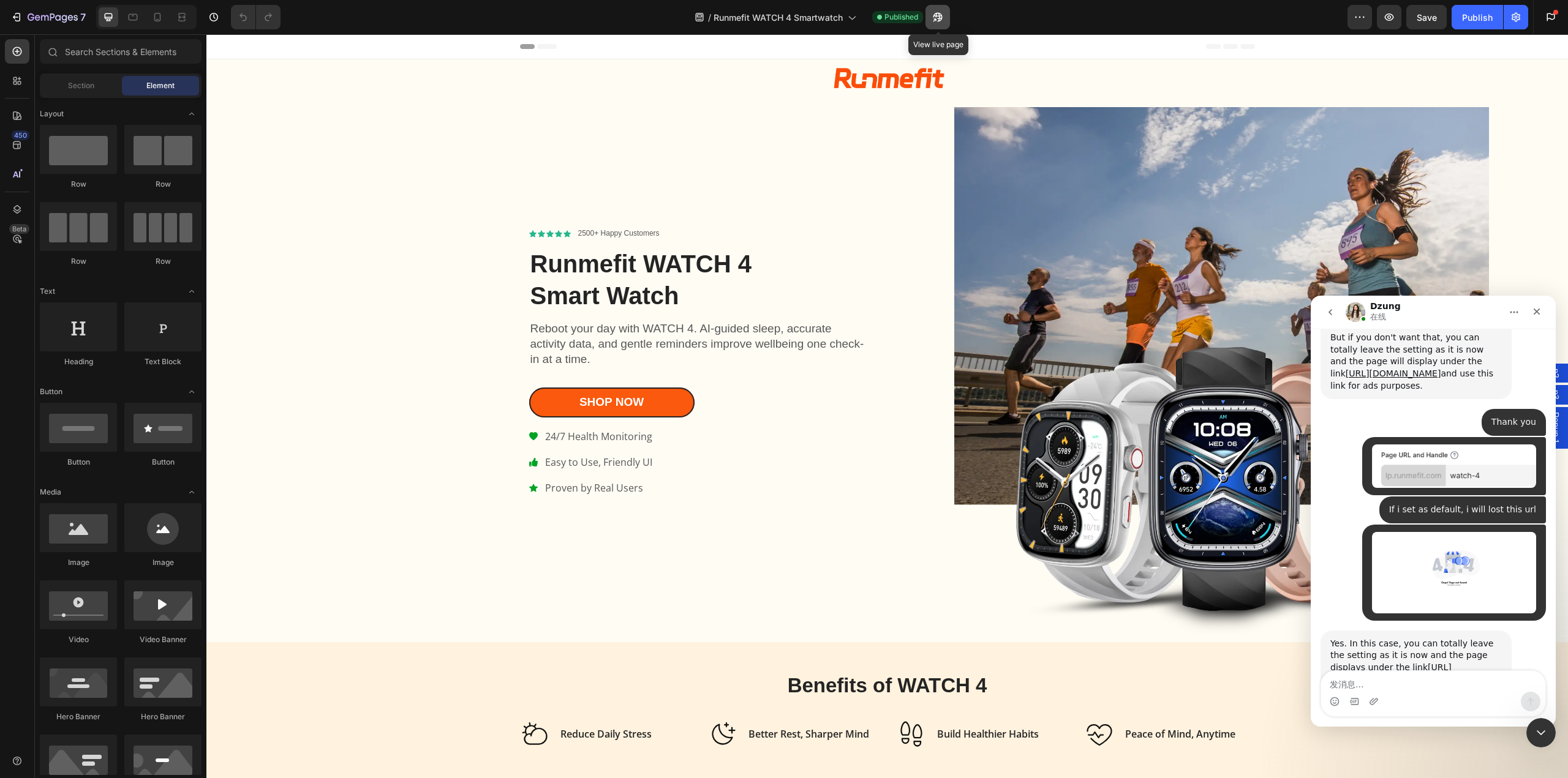
click at [938, 18] on icon "button" at bounding box center [938, 17] width 12 height 12
click at [1421, 680] on textarea "发消息..." at bounding box center [1433, 681] width 225 height 21
paste textarea "I have a question: How can I set up two ILP pages where one is the 'Home page' …"
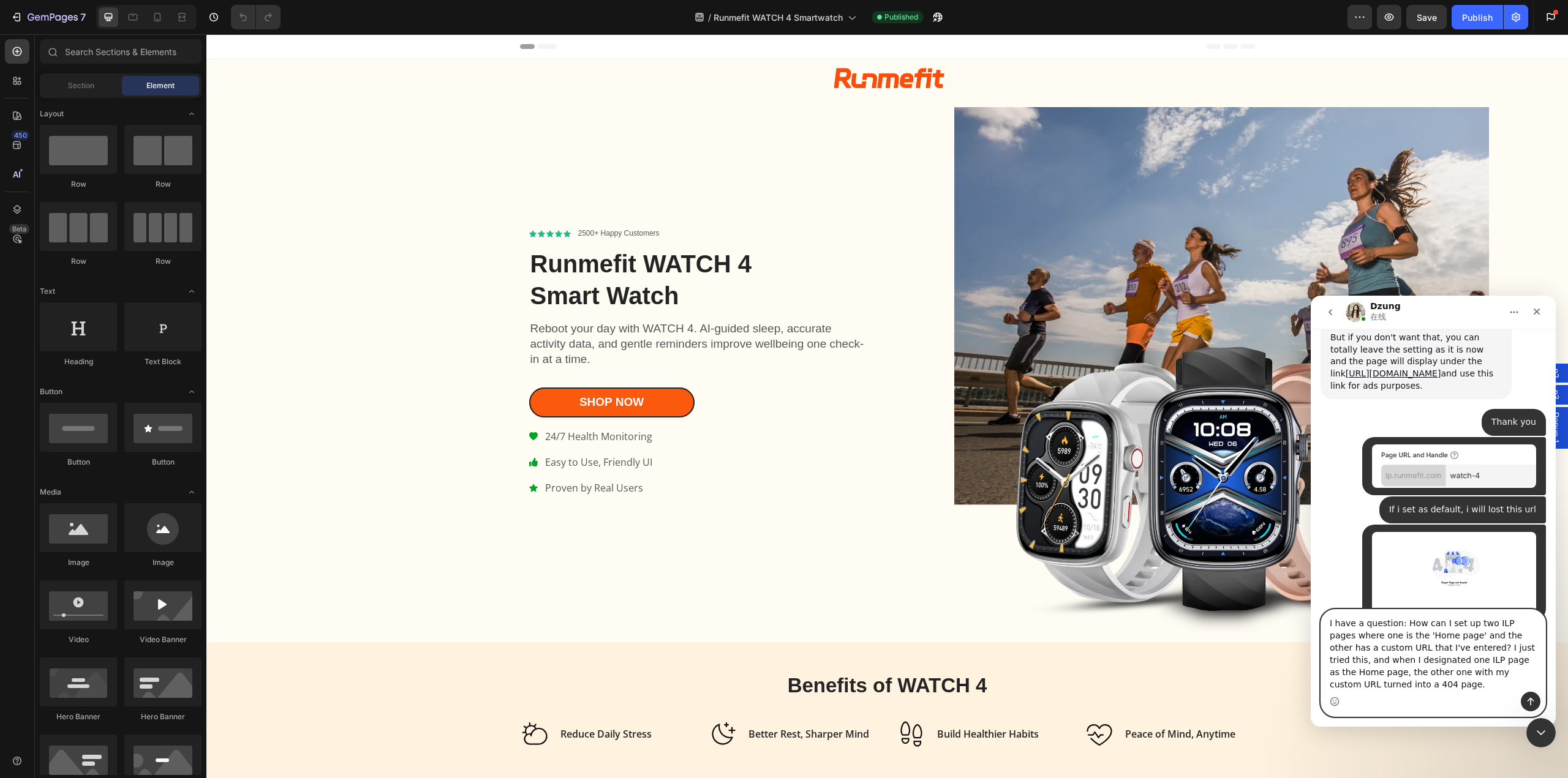
type textarea "I have a question: How can I set up two ILP pages where one is the 'Home page' …"
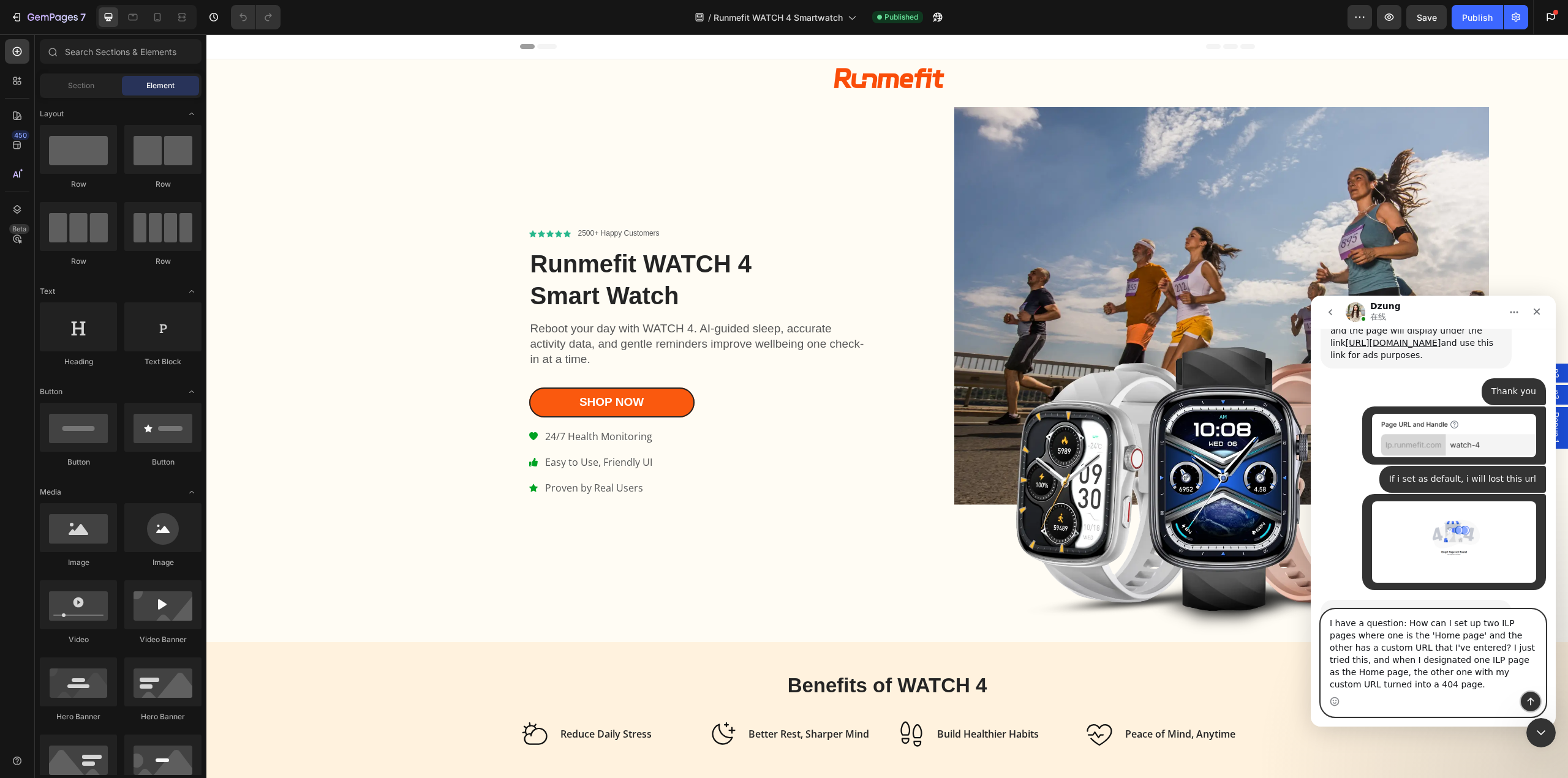
click at [1530, 702] on icon "发送消息…" at bounding box center [1531, 702] width 7 height 8
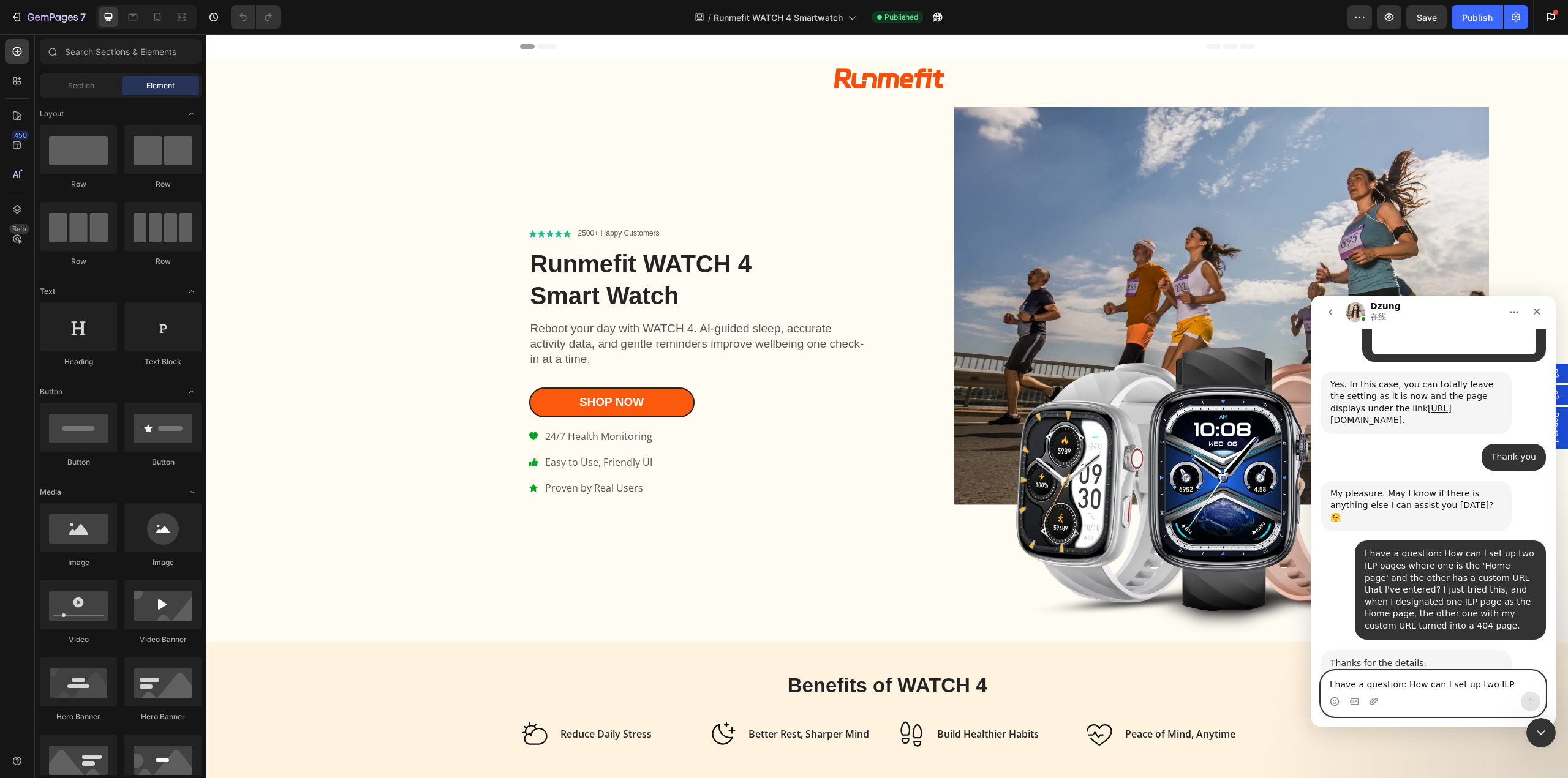
scroll to position [4759, 0]
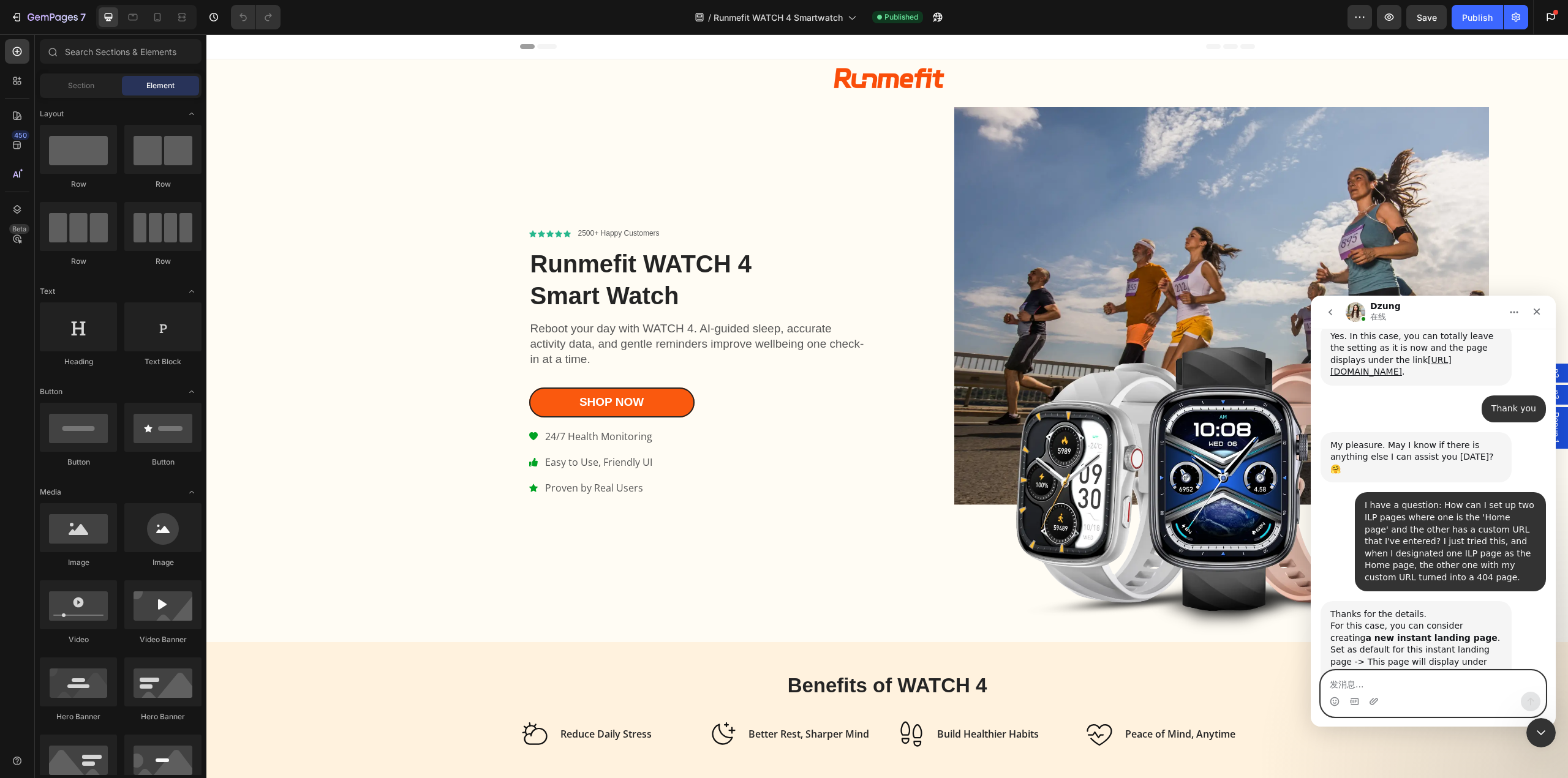
click at [1394, 677] on textarea "发消息..." at bounding box center [1433, 681] width 225 height 21
paste textarea "Understood, thank you. Since my ads are currently running with the watch-4 subd…"
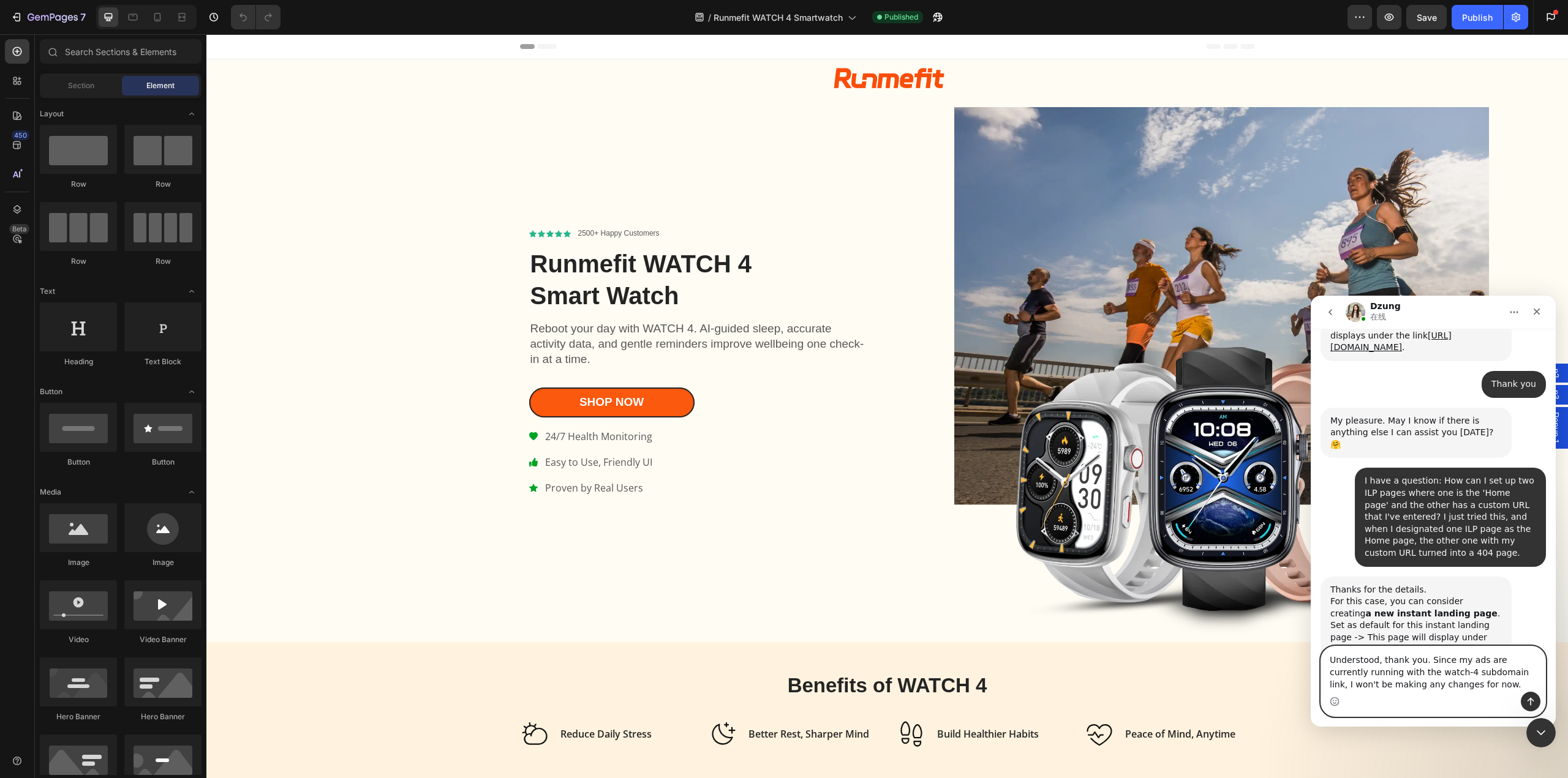
type textarea "Understood, thank you. Since my ads are currently running with the watch-4 subd…"
click at [1530, 697] on icon "发送消息…" at bounding box center [1531, 702] width 10 height 10
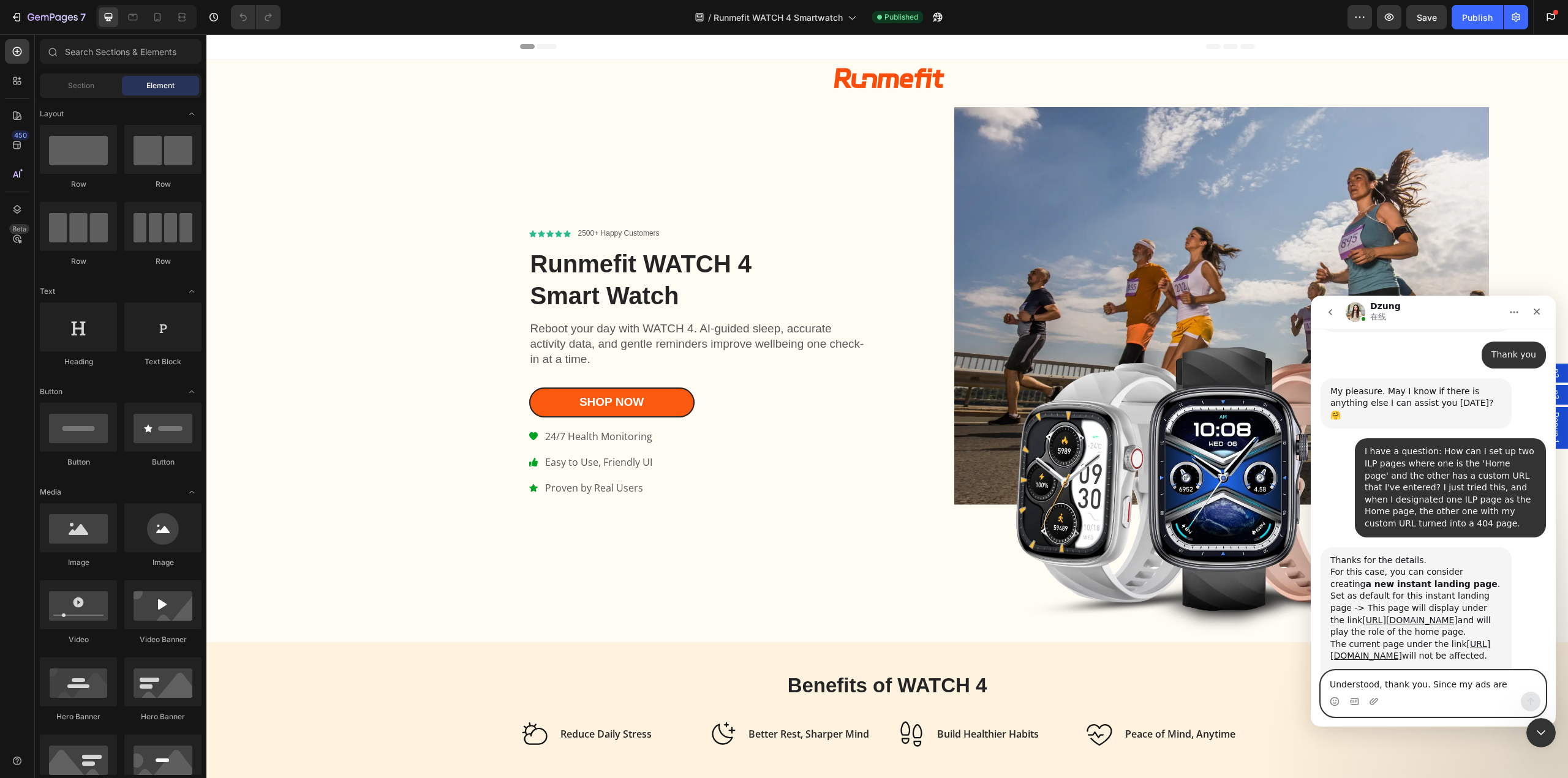
scroll to position [4831, 0]
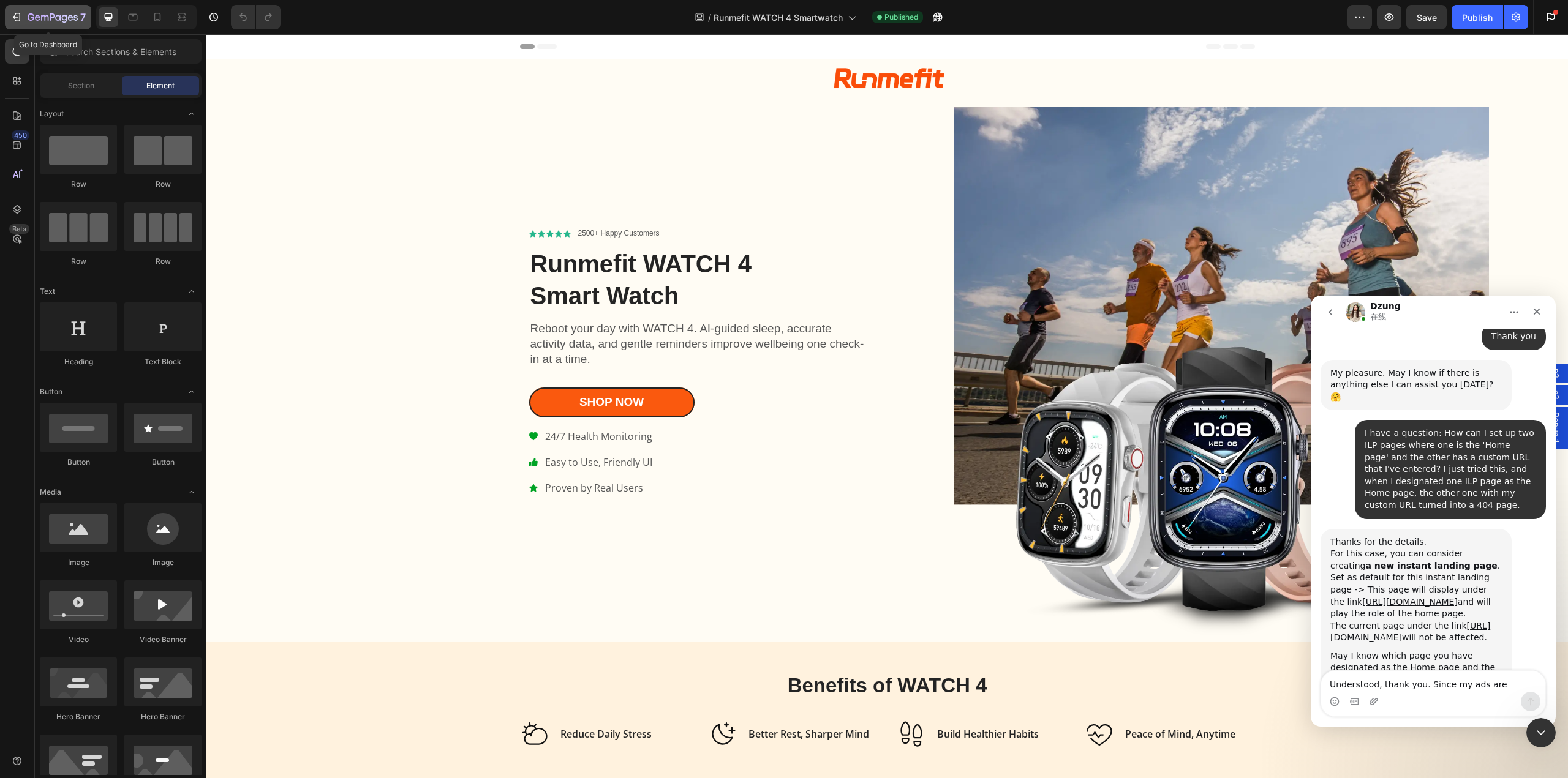
click at [25, 16] on div "7" at bounding box center [48, 17] width 75 height 15
